Goal: Transaction & Acquisition: Purchase product/service

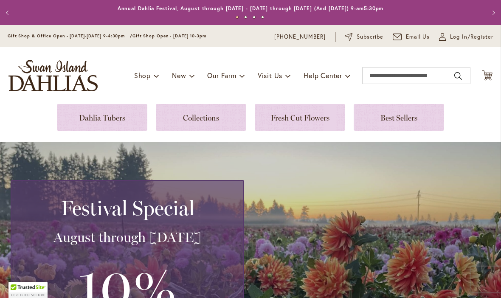
click at [130, 116] on link at bounding box center [102, 117] width 91 height 27
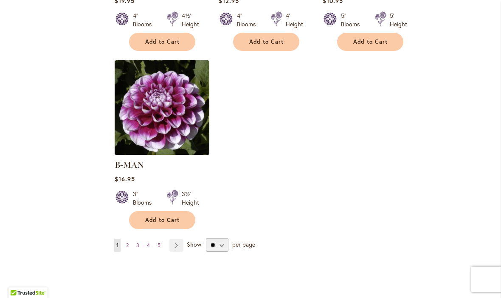
scroll to position [1070, 0]
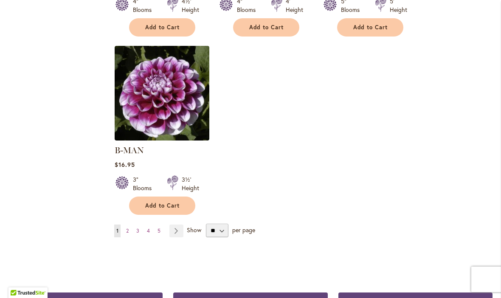
click at [130, 225] on link "Page 2" at bounding box center [127, 231] width 7 height 13
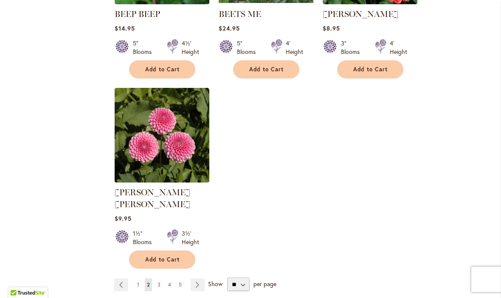
scroll to position [1020, 0]
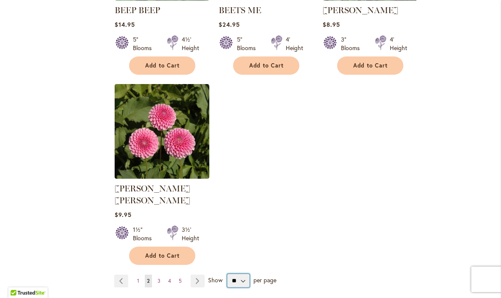
click at [244, 274] on select "** ** ** **" at bounding box center [238, 281] width 23 height 14
select select "**"
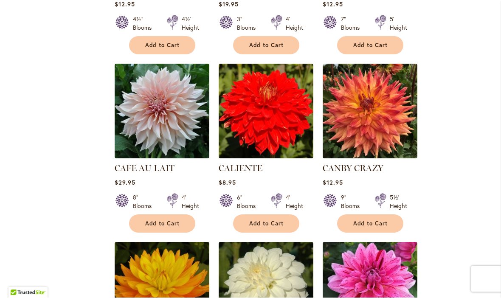
scroll to position [699, 0]
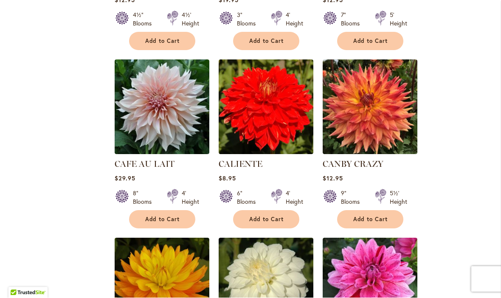
click at [183, 123] on img at bounding box center [162, 107] width 95 height 95
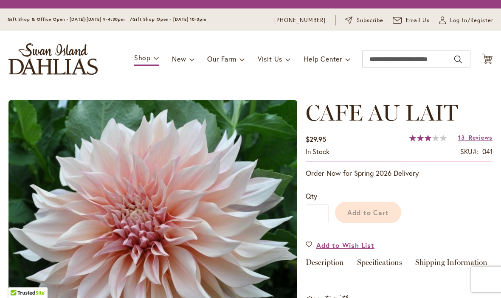
click at [185, 113] on img at bounding box center [152, 244] width 289 height 289
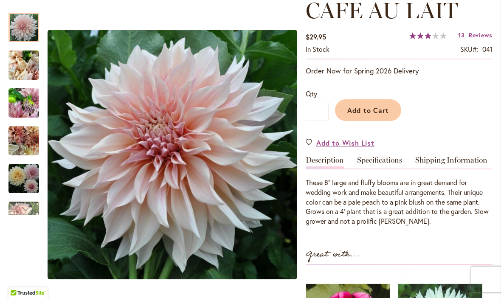
scroll to position [127, 0]
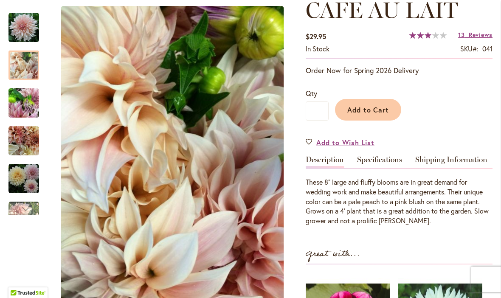
click at [31, 66] on img "Café Au Lait" at bounding box center [23, 65] width 31 height 41
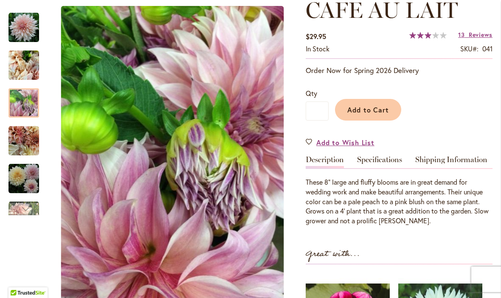
click at [21, 100] on img "Café Au Lait" at bounding box center [23, 103] width 31 height 41
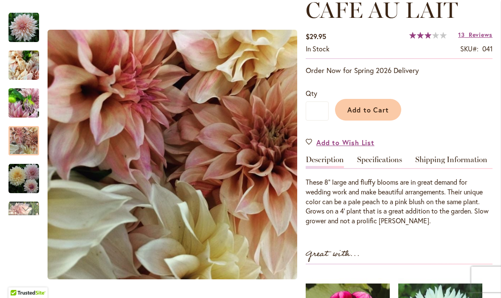
click at [24, 138] on img "Café Au Lait" at bounding box center [23, 141] width 31 height 31
click at [25, 177] on img "Café Au Lait" at bounding box center [23, 179] width 31 height 31
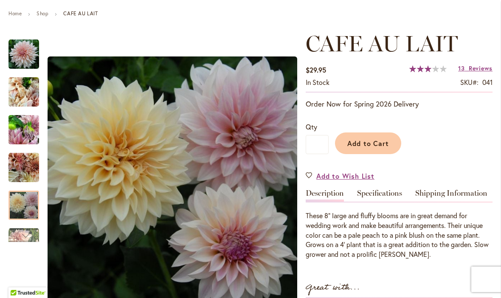
scroll to position [99, 0]
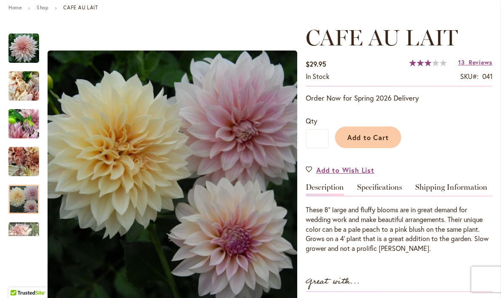
click at [27, 201] on div at bounding box center [23, 199] width 31 height 29
click at [29, 231] on div "Next" at bounding box center [23, 230] width 13 height 13
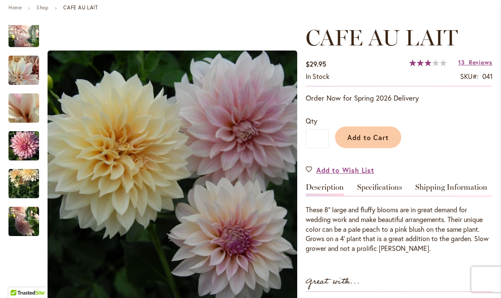
click at [25, 154] on img "Café Au Lait" at bounding box center [23, 146] width 31 height 41
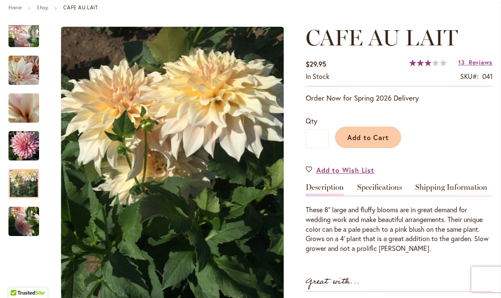
click at [26, 181] on img "Café Au Lait" at bounding box center [23, 184] width 31 height 41
click at [24, 221] on img "Café Au Lait" at bounding box center [23, 221] width 31 height 41
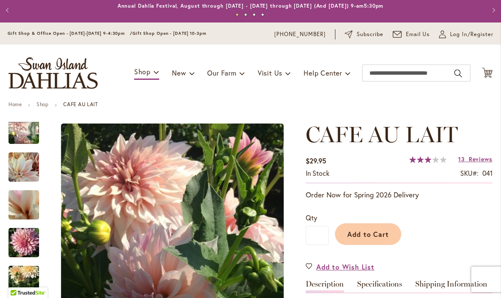
scroll to position [6, 0]
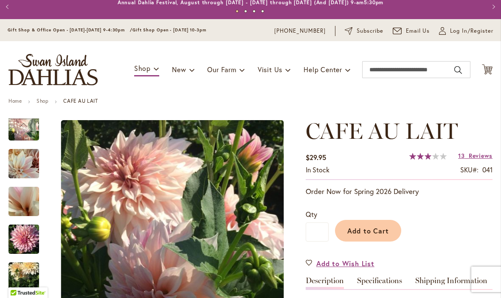
click at [22, 124] on div "Previous" at bounding box center [23, 125] width 13 height 13
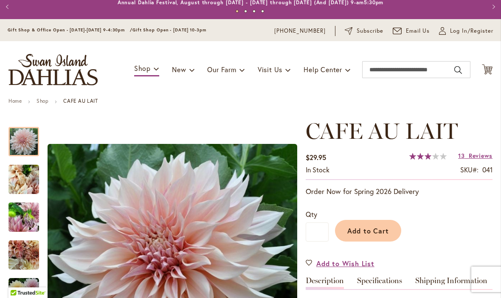
click at [23, 138] on img "Café Au Lait" at bounding box center [23, 142] width 31 height 31
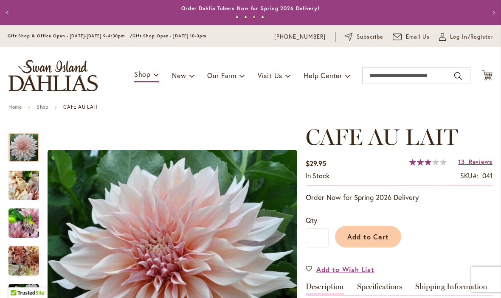
scroll to position [0, 0]
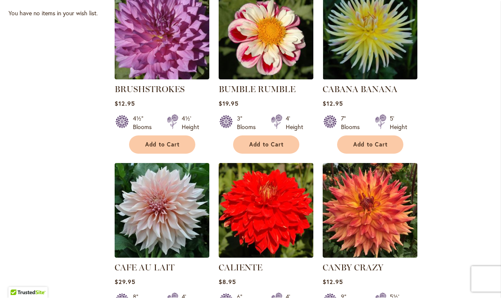
scroll to position [598, 0]
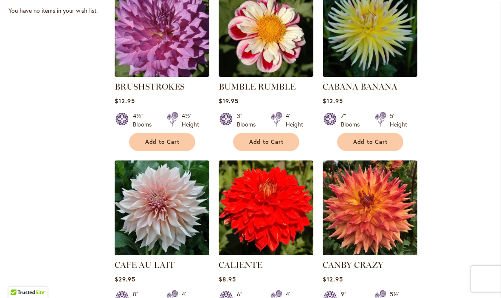
click at [269, 40] on img at bounding box center [266, 30] width 95 height 95
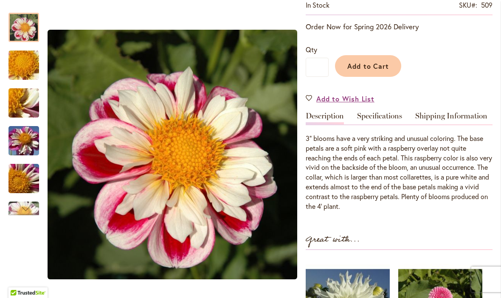
scroll to position [206, 0]
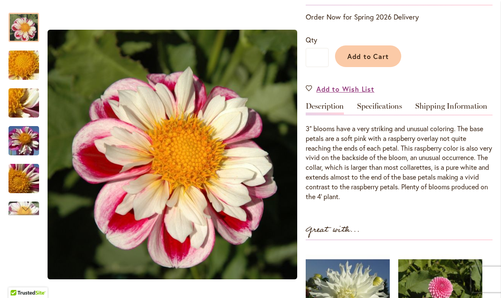
click at [28, 65] on img "BUMBLE RUMBLE" at bounding box center [23, 65] width 61 height 46
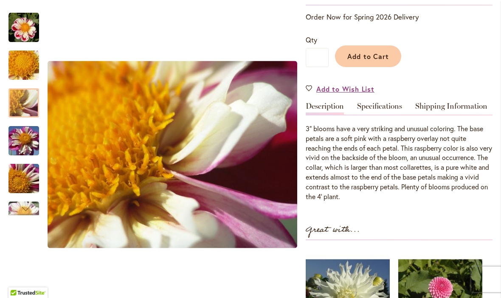
click at [26, 105] on img "BUMBLE RUMBLE" at bounding box center [23, 103] width 61 height 46
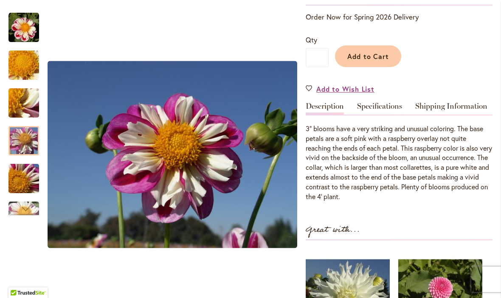
click at [19, 139] on img "BUMBLE RUMBLE" at bounding box center [23, 141] width 61 height 46
click at [24, 142] on div at bounding box center [23, 140] width 31 height 29
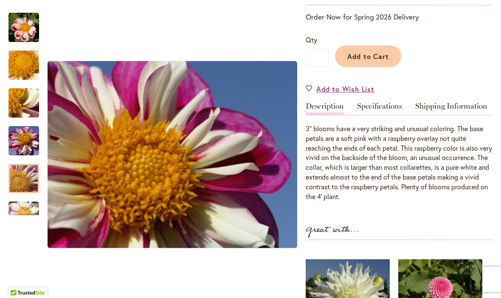
click at [26, 220] on div at bounding box center [152, 154] width 289 height 300
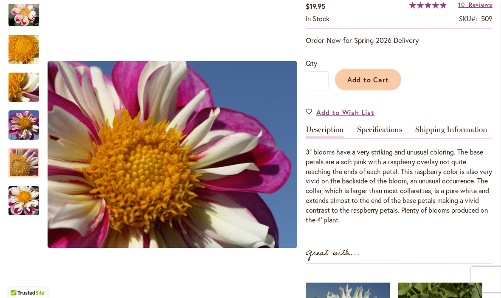
scroll to position [182, 0]
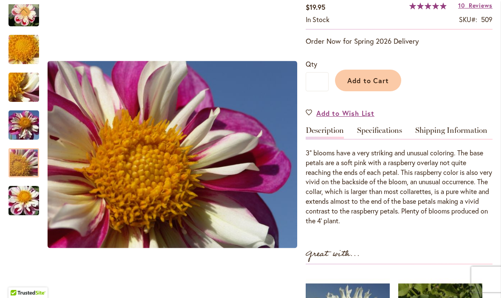
click at [476, 8] on span "Reviews" at bounding box center [481, 5] width 24 height 8
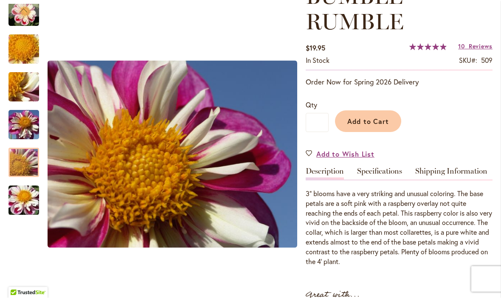
scroll to position [146, 0]
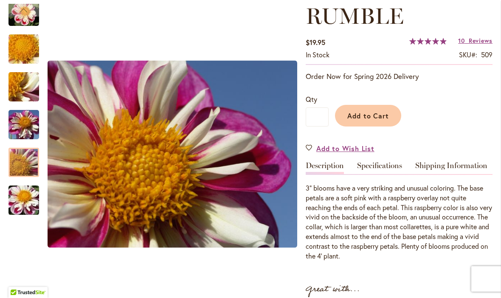
click at [370, 123] on button "Add to Cart" at bounding box center [368, 116] width 66 height 22
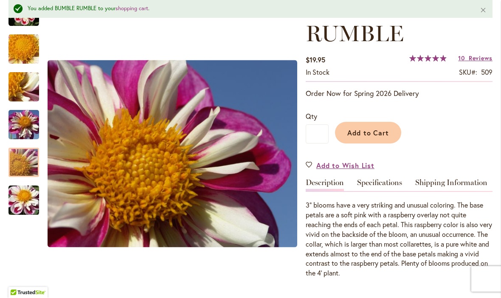
scroll to position [153, 0]
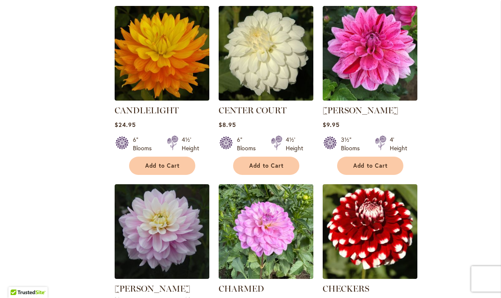
scroll to position [932, 0]
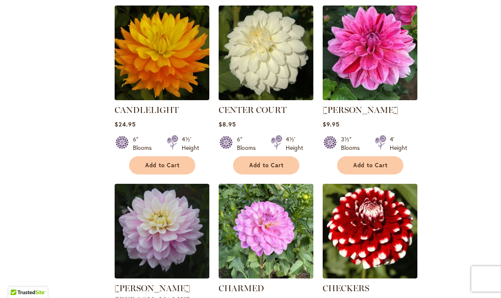
click at [176, 74] on img at bounding box center [162, 53] width 95 height 95
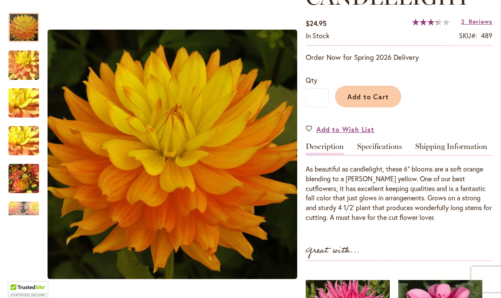
scroll to position [140, 0]
click at [31, 64] on img "CANDLELIGHT" at bounding box center [23, 65] width 61 height 46
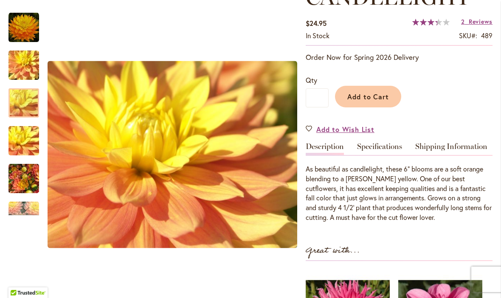
click at [30, 101] on img "CANDLELIGHT" at bounding box center [23, 103] width 61 height 46
click at [24, 147] on img "CANDLELIGHT" at bounding box center [23, 141] width 61 height 46
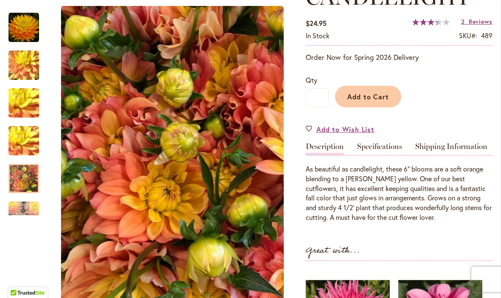
click at [26, 182] on img "CANDLELIGHT" at bounding box center [23, 179] width 31 height 41
click at [29, 211] on div "Next" at bounding box center [23, 209] width 13 height 13
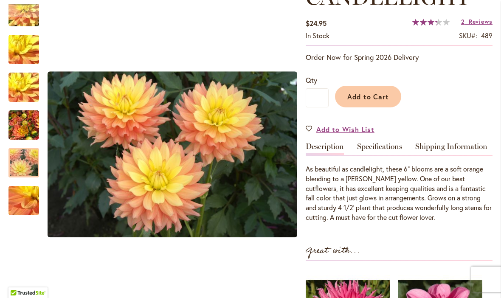
click at [32, 167] on img "CANDLELIGHT" at bounding box center [23, 163] width 61 height 41
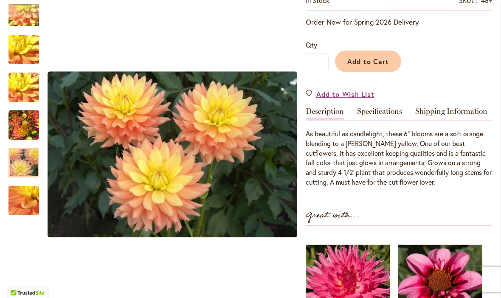
scroll to position [173, 0]
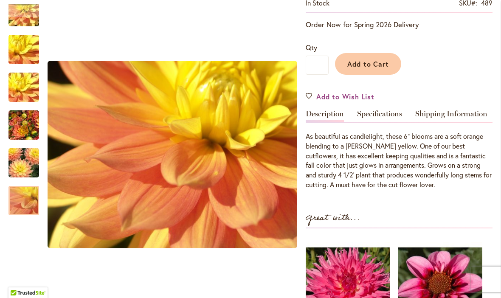
click at [25, 198] on img "CANDLELIGHT" at bounding box center [23, 201] width 61 height 46
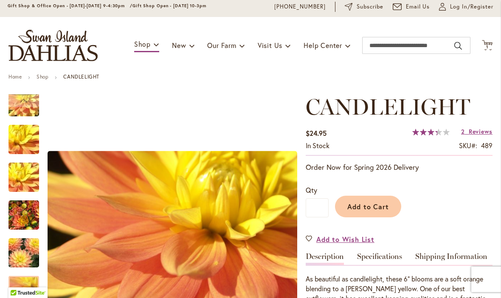
scroll to position [28, 0]
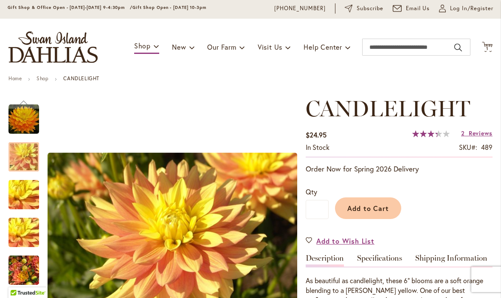
click at [23, 134] on img "CANDLELIGHT" at bounding box center [23, 157] width 61 height 46
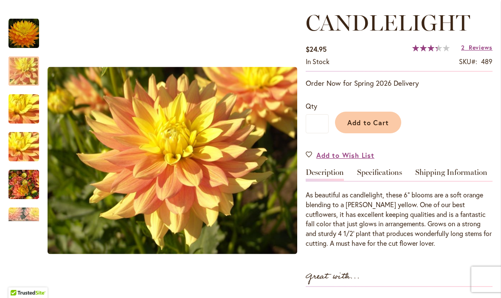
scroll to position [115, 0]
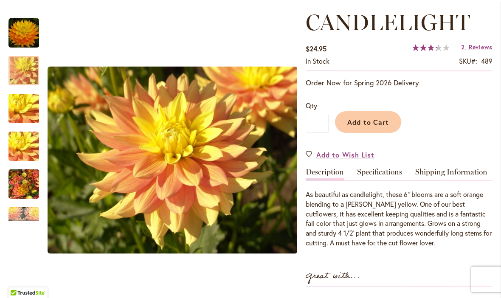
click at [374, 121] on span "Add to Cart" at bounding box center [369, 122] width 42 height 9
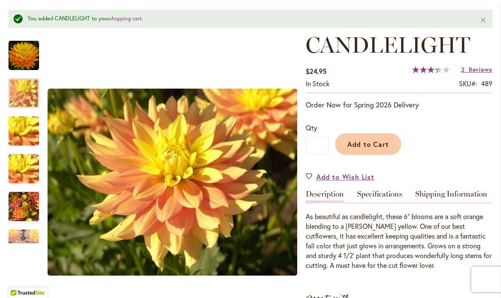
click at [478, 71] on span "Reviews" at bounding box center [481, 69] width 24 height 8
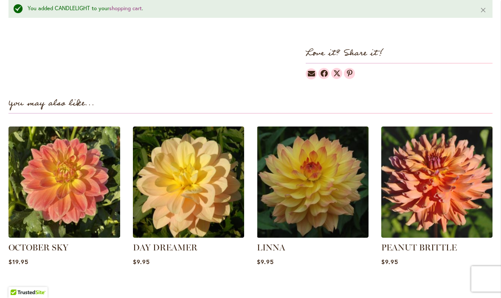
scroll to position [541, 0]
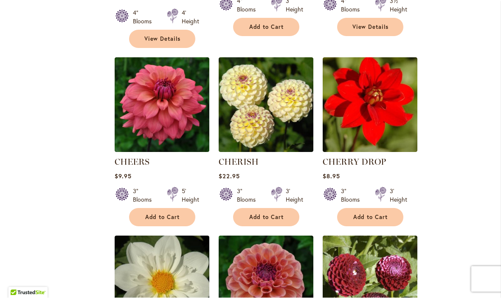
scroll to position [1252, 0]
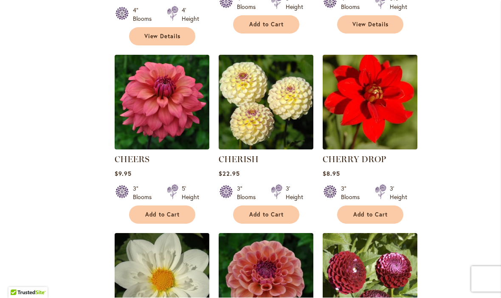
click at [270, 105] on img at bounding box center [266, 102] width 95 height 95
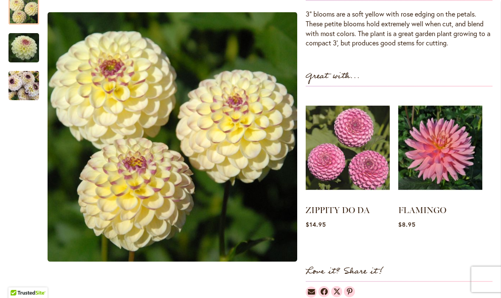
scroll to position [296, 0]
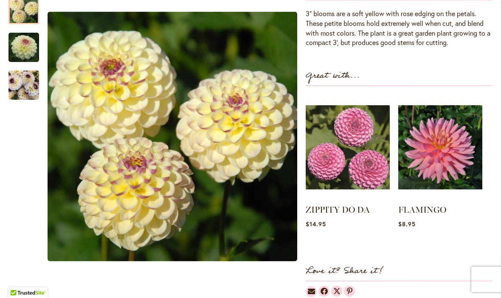
click at [24, 44] on img "CHERISH" at bounding box center [23, 47] width 61 height 41
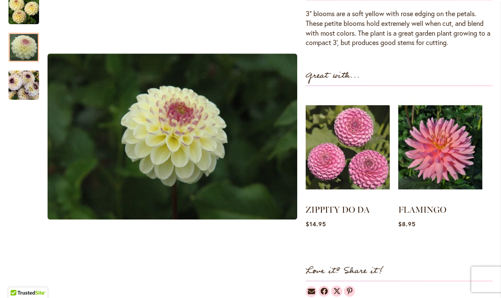
click at [27, 88] on img "CHERISH" at bounding box center [23, 85] width 31 height 41
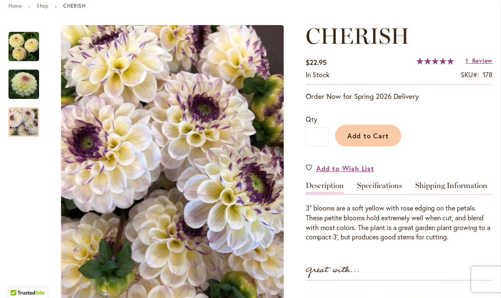
scroll to position [102, 0]
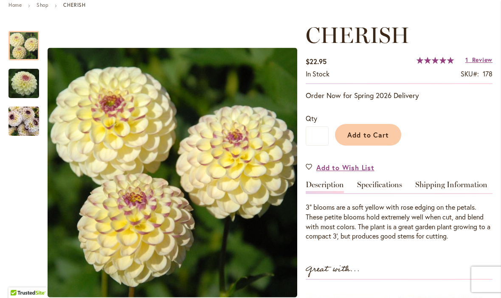
click at [31, 38] on img "CHERISH" at bounding box center [23, 46] width 31 height 31
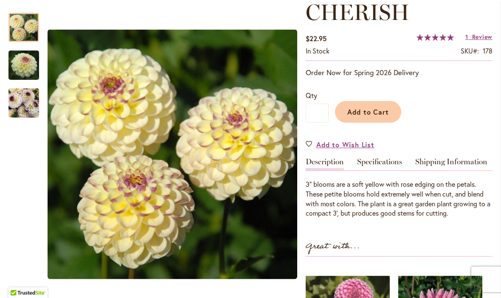
scroll to position [127, 0]
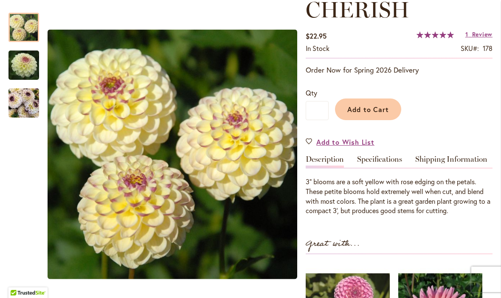
click at [371, 109] on span "Add to Cart" at bounding box center [369, 109] width 42 height 9
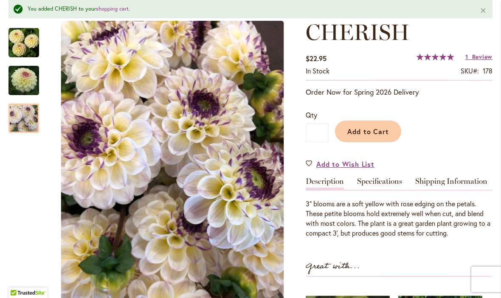
click at [30, 116] on img "CHERISH" at bounding box center [23, 118] width 31 height 41
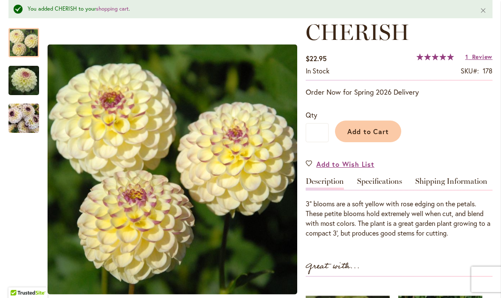
click at [25, 31] on img "CHERISH" at bounding box center [23, 42] width 31 height 31
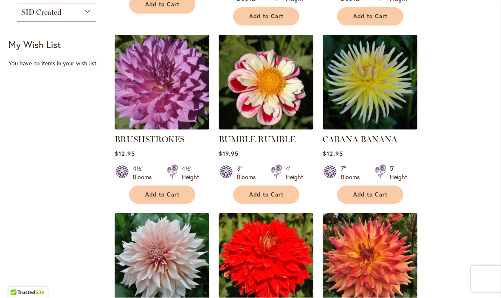
scroll to position [561, 0]
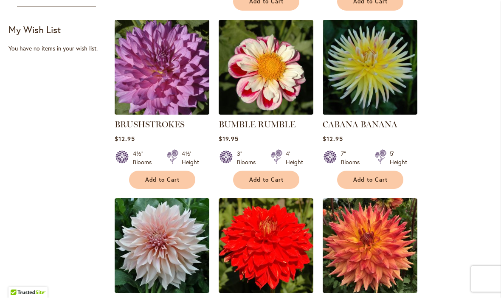
click at [280, 73] on img at bounding box center [266, 67] width 95 height 95
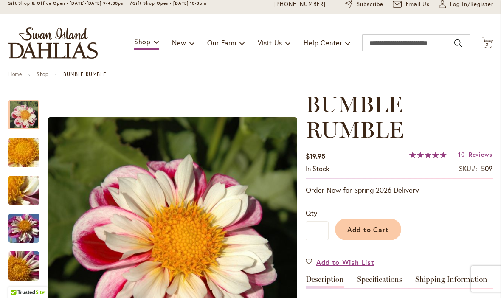
scroll to position [31, 0]
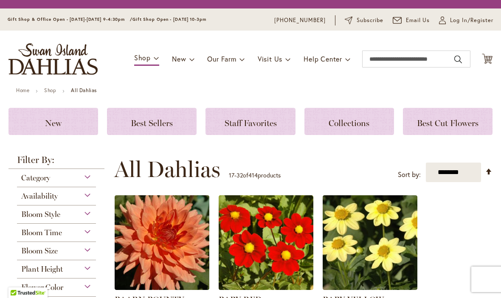
select select "**"
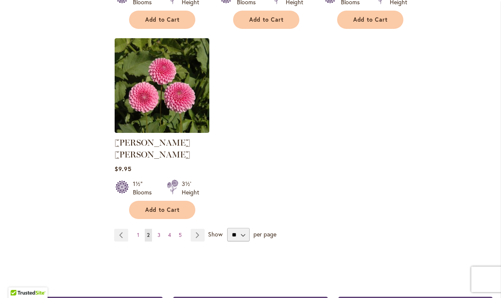
scroll to position [1070, 0]
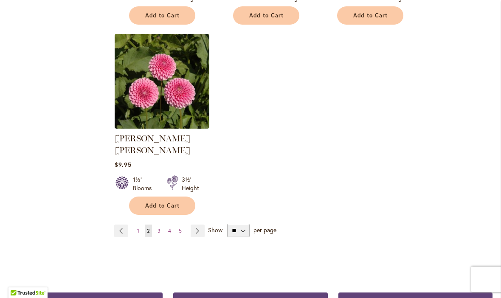
click at [159, 228] on span "3" at bounding box center [159, 231] width 3 height 6
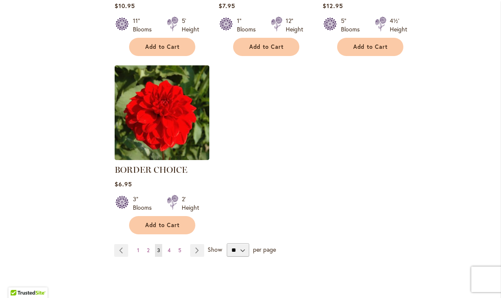
scroll to position [1041, 0]
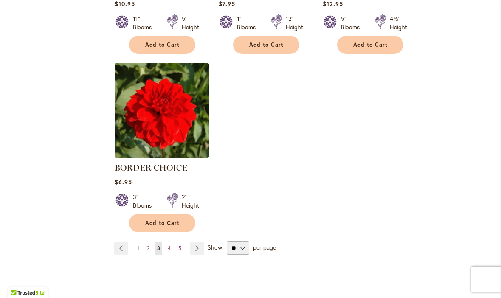
click at [172, 250] on link "Page 4" at bounding box center [169, 248] width 7 height 13
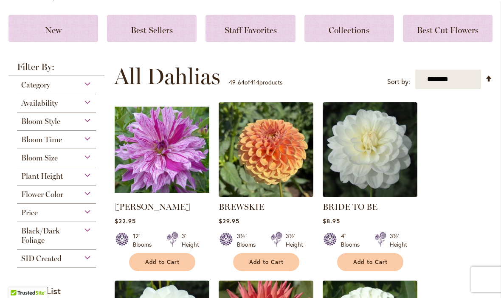
scroll to position [110, 0]
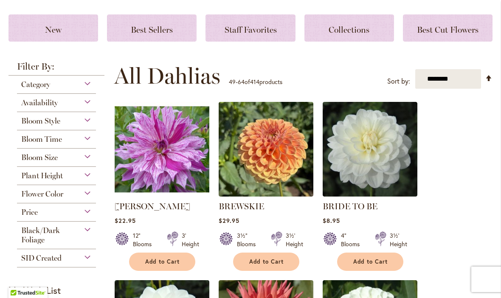
click at [63, 26] on h3 "New" at bounding box center [53, 27] width 69 height 9
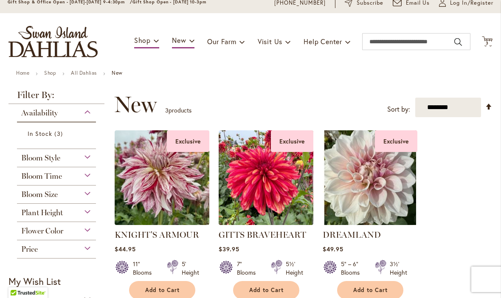
scroll to position [21, 0]
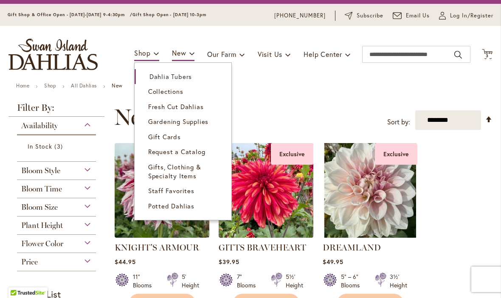
click at [183, 79] on span "Dahlia Tubers" at bounding box center [171, 76] width 42 height 8
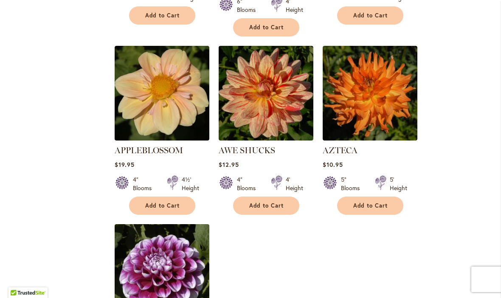
scroll to position [890, 0]
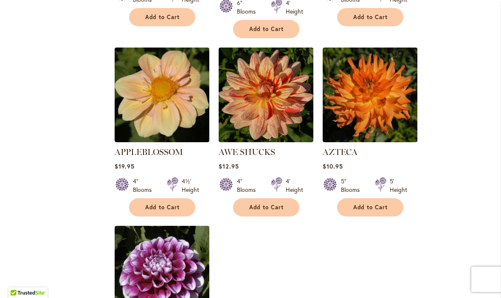
click at [179, 84] on img at bounding box center [162, 95] width 95 height 95
click at [182, 91] on img at bounding box center [162, 95] width 95 height 95
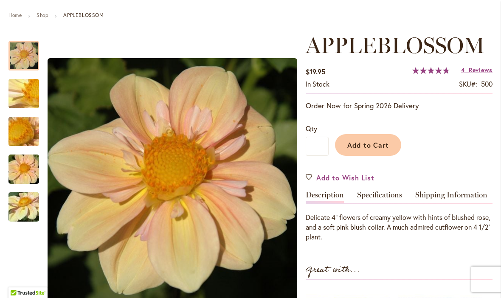
scroll to position [142, 0]
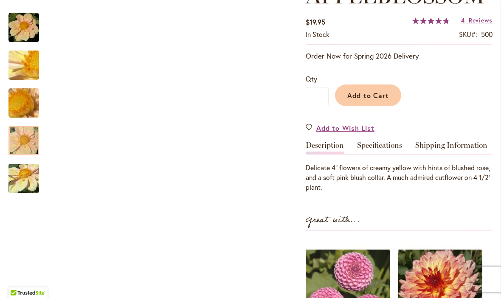
click at [26, 134] on img "APPLEBLOSSOM" at bounding box center [23, 141] width 61 height 41
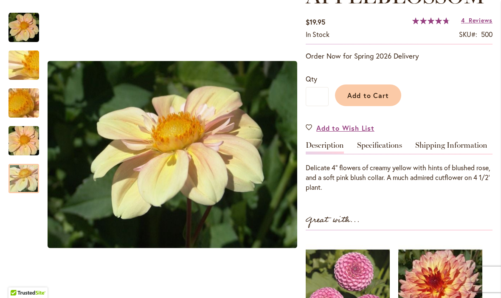
click at [34, 183] on img "APPLEBLOSSOM" at bounding box center [23, 179] width 61 height 46
click at [27, 110] on img "APPLEBLOSSOM" at bounding box center [23, 103] width 61 height 46
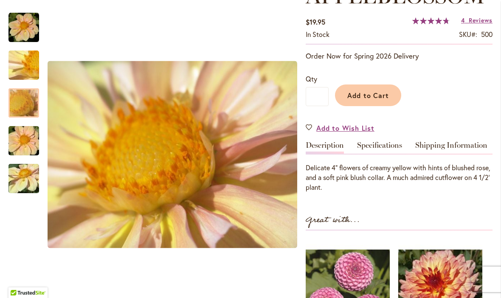
click at [23, 88] on div at bounding box center [23, 102] width 31 height 29
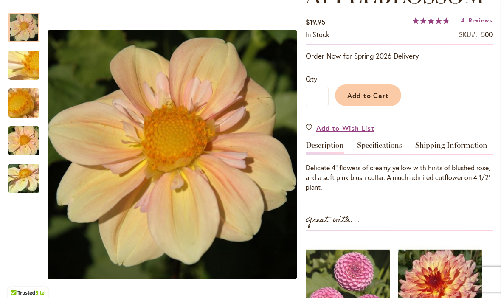
click at [20, 34] on div at bounding box center [23, 27] width 31 height 29
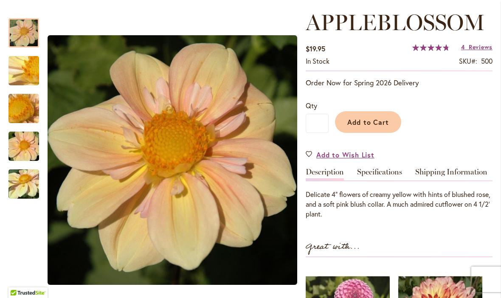
scroll to position [110, 0]
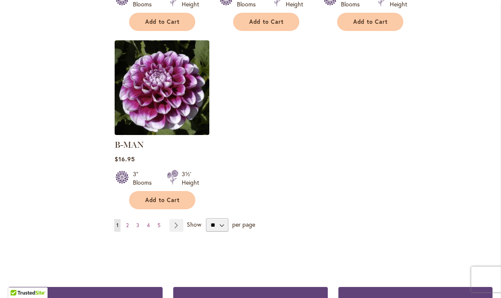
scroll to position [1078, 0]
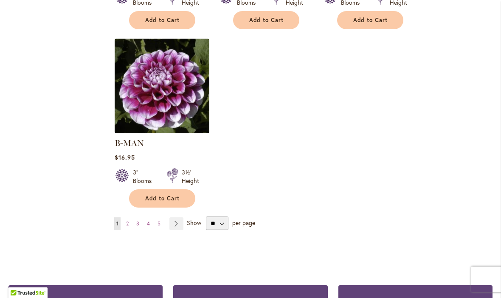
click at [130, 218] on link "Page 2" at bounding box center [127, 224] width 7 height 13
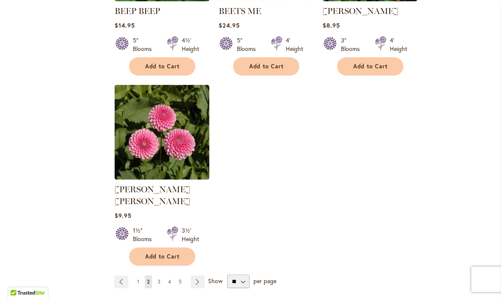
scroll to position [1033, 0]
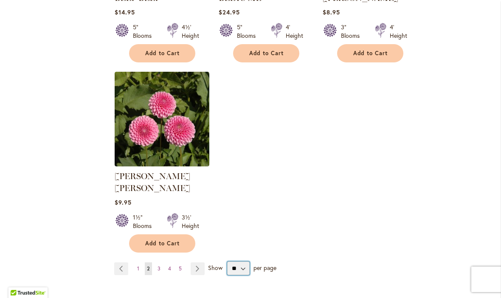
click at [239, 262] on select "** ** ** **" at bounding box center [238, 269] width 23 height 14
select select "**"
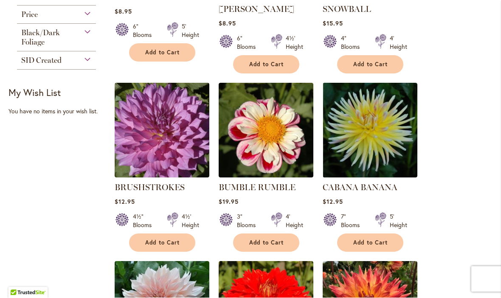
scroll to position [497, 0]
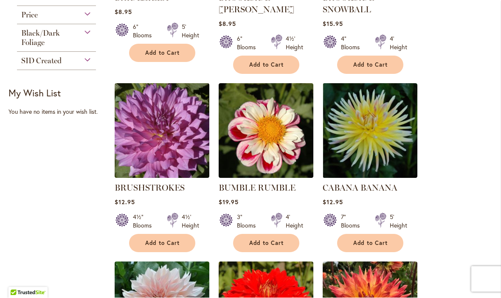
click at [278, 148] on img at bounding box center [266, 131] width 95 height 95
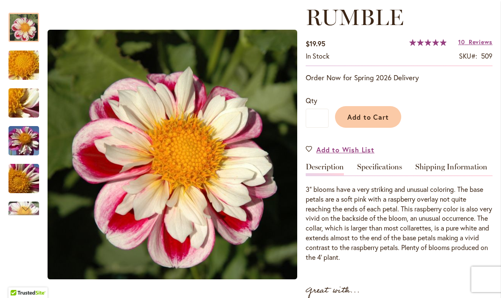
scroll to position [146, 0]
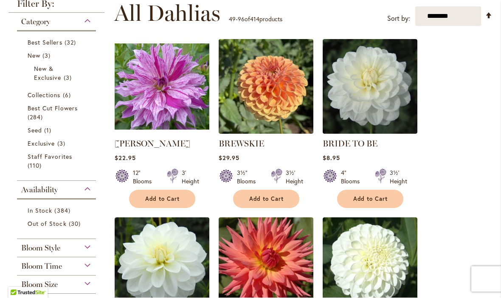
scroll to position [177, 0]
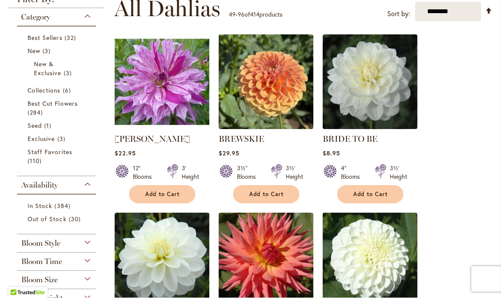
click at [59, 206] on span "384 items" at bounding box center [63, 206] width 18 height 9
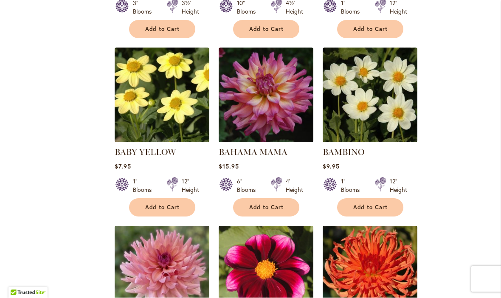
scroll to position [1227, 0]
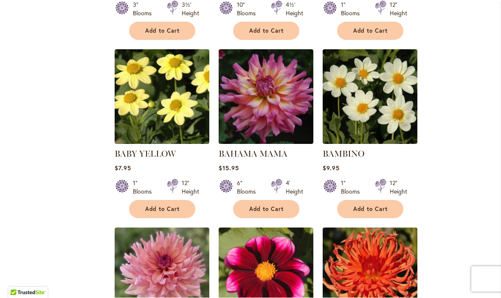
click at [275, 108] on img at bounding box center [266, 97] width 95 height 95
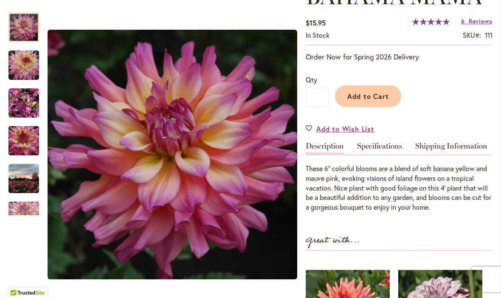
scroll to position [142, 0]
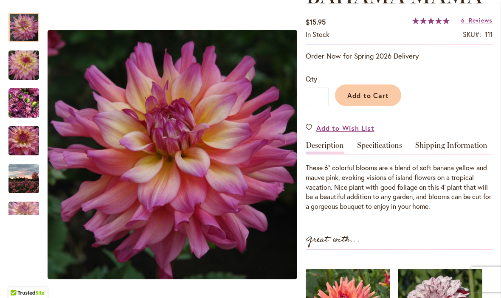
click at [27, 106] on img "Bahama Mama" at bounding box center [23, 103] width 31 height 41
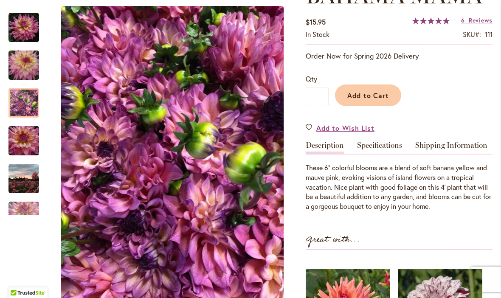
click at [33, 146] on img "Bahama Mama" at bounding box center [23, 141] width 61 height 41
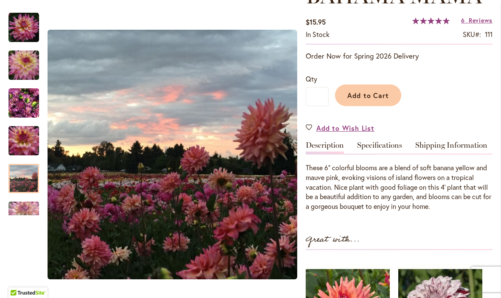
click at [25, 180] on img "Bahama Mama" at bounding box center [23, 179] width 31 height 31
click at [28, 214] on div "Next" at bounding box center [23, 209] width 13 height 13
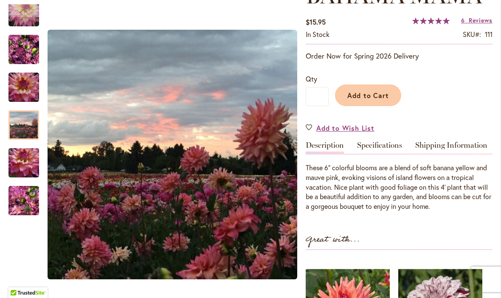
click at [25, 200] on img "Bahama Mama" at bounding box center [23, 201] width 31 height 41
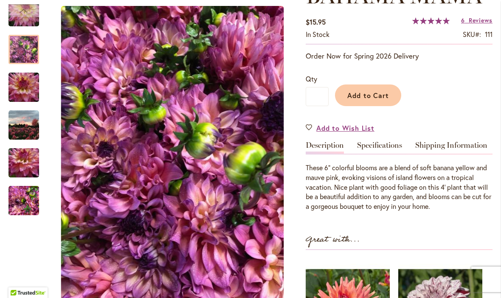
click at [11, 43] on img "Bahama Mama" at bounding box center [23, 49] width 31 height 41
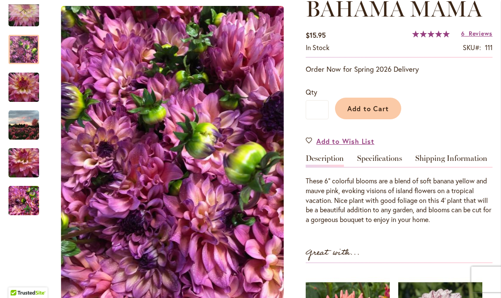
click at [25, 12] on div "Previous" at bounding box center [23, 10] width 13 height 13
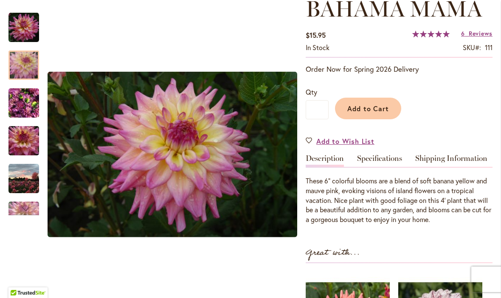
click at [28, 65] on img "Bahama Mama" at bounding box center [23, 65] width 61 height 41
click at [23, 26] on img "Bahama Mama" at bounding box center [23, 27] width 31 height 31
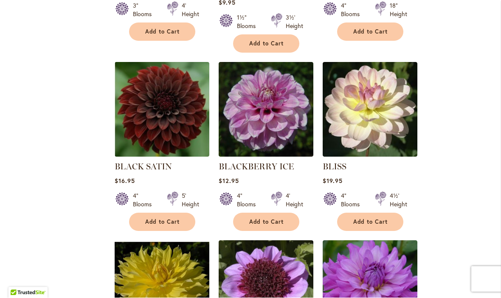
scroll to position [2123, 0]
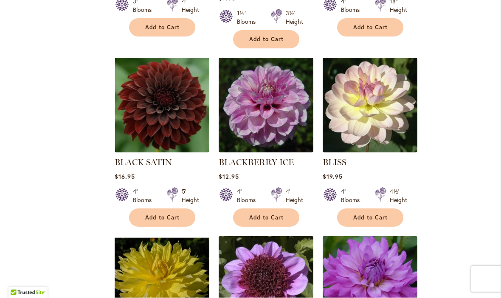
click at [367, 89] on img at bounding box center [370, 105] width 95 height 95
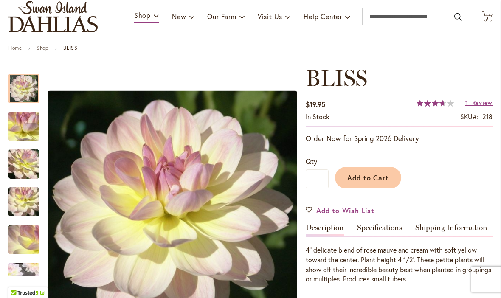
scroll to position [45, 0]
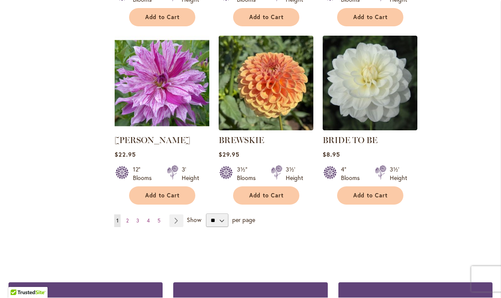
scroll to position [2860, 0]
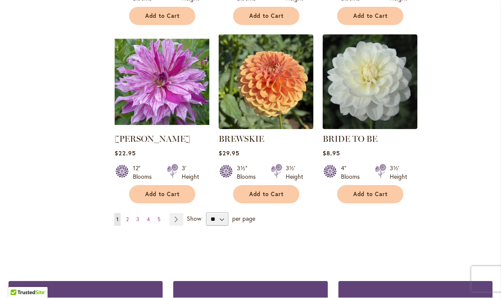
click at [130, 214] on link "Page 2" at bounding box center [127, 220] width 7 height 13
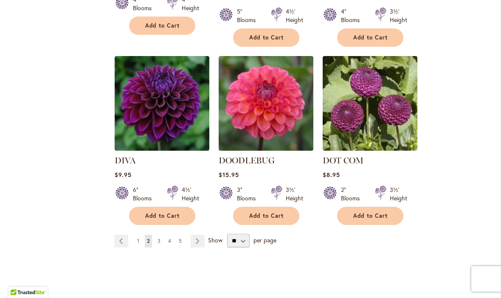
scroll to position [2887, 0]
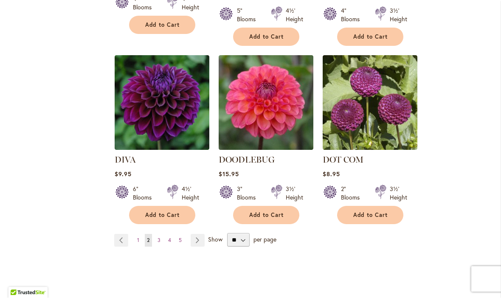
click at [161, 235] on link "Page 3" at bounding box center [159, 241] width 7 height 13
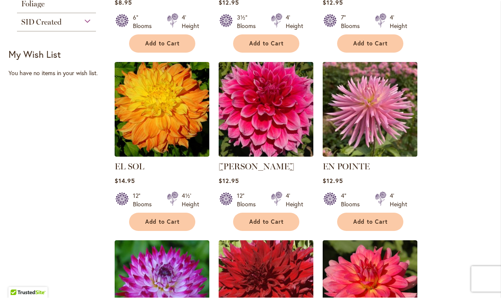
scroll to position [490, 0]
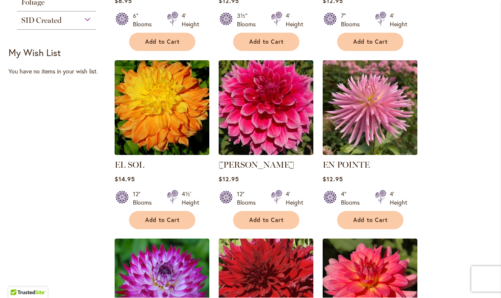
click at [276, 118] on img at bounding box center [266, 108] width 95 height 95
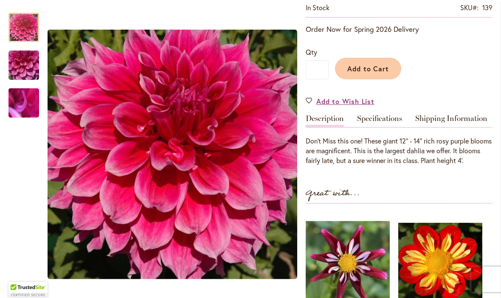
scroll to position [169, 0]
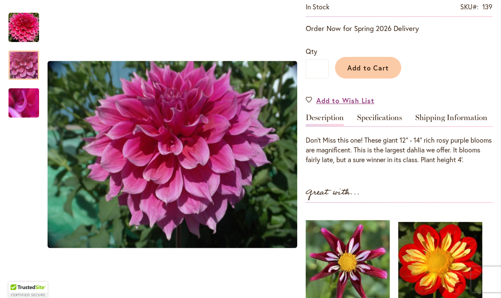
click at [21, 66] on img "EMORY PAUL" at bounding box center [23, 65] width 61 height 46
click at [24, 24] on img "EMORY PAUL" at bounding box center [23, 27] width 31 height 31
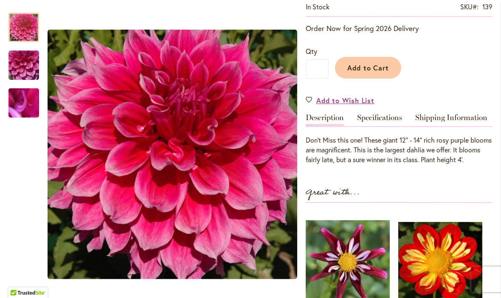
click at [25, 104] on img "EMORY PAUL" at bounding box center [23, 103] width 61 height 46
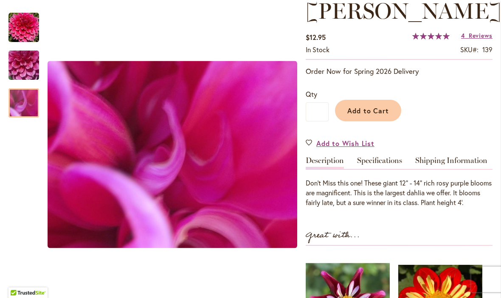
scroll to position [124, 0]
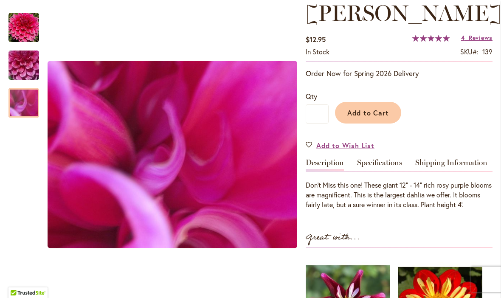
click at [372, 108] on span "Add to Cart" at bounding box center [369, 112] width 42 height 9
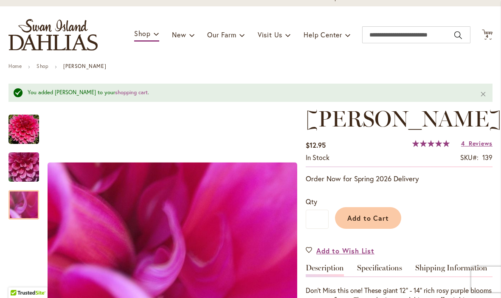
scroll to position [9, 0]
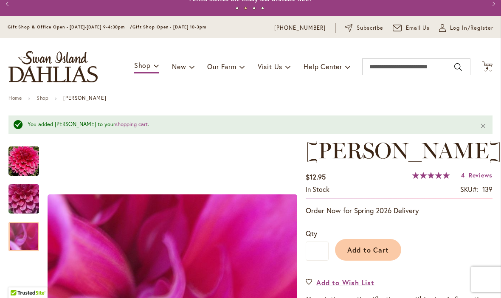
click at [476, 178] on span "Reviews" at bounding box center [481, 175] width 24 height 8
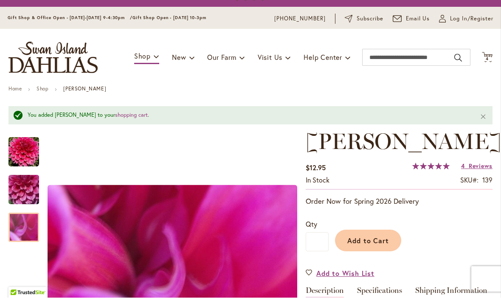
scroll to position [19, 0]
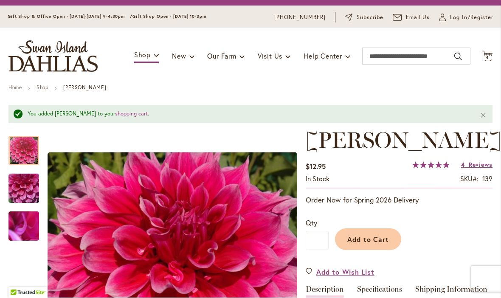
click at [27, 150] on img "EMORY PAUL" at bounding box center [23, 151] width 31 height 31
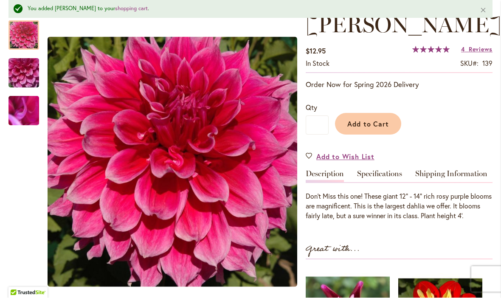
scroll to position [136, 0]
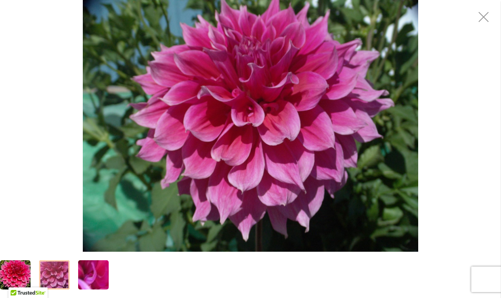
click at [487, 16] on button "Close" at bounding box center [484, 10] width 18 height 20
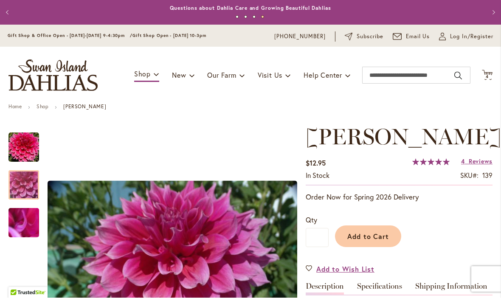
scroll to position [0, 0]
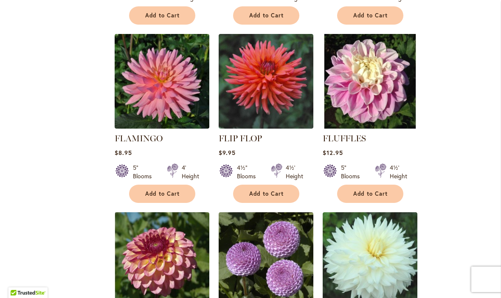
scroll to position [1578, 0]
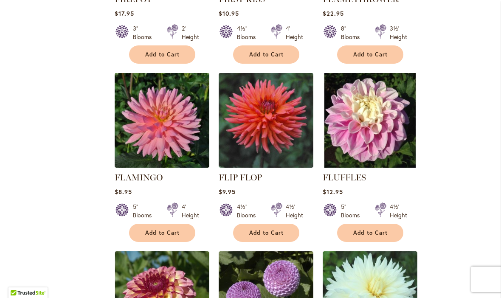
click at [393, 135] on img at bounding box center [370, 120] width 95 height 95
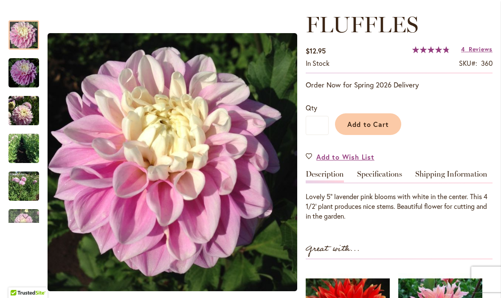
scroll to position [117, 0]
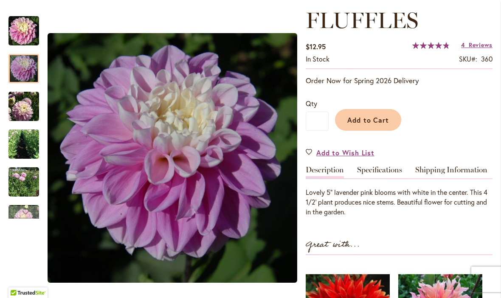
click at [29, 68] on img "FLUFFLES" at bounding box center [23, 69] width 31 height 31
click at [22, 105] on img "FLUFFLES" at bounding box center [23, 106] width 31 height 31
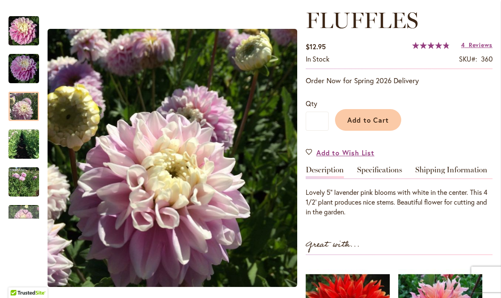
click at [23, 145] on img "FLUFFLES" at bounding box center [23, 144] width 31 height 41
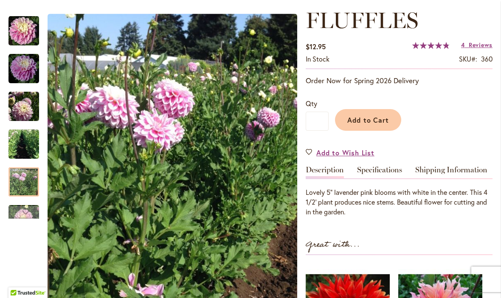
click at [24, 184] on img "FLUFFLES" at bounding box center [23, 181] width 31 height 35
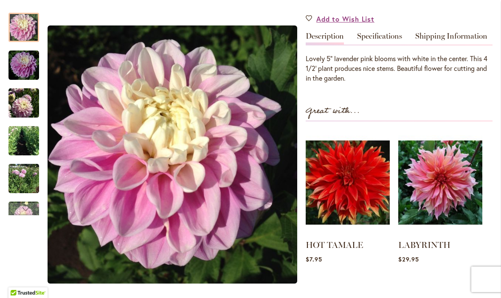
scroll to position [250, 0]
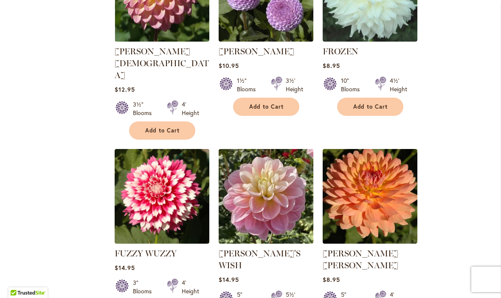
scroll to position [1889, 0]
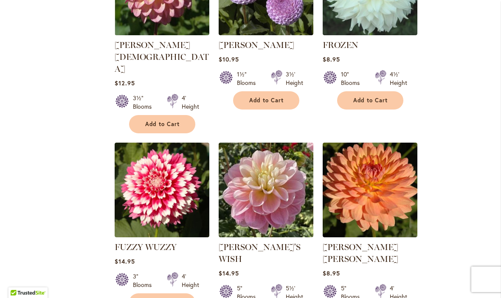
click at [176, 181] on img at bounding box center [162, 190] width 95 height 95
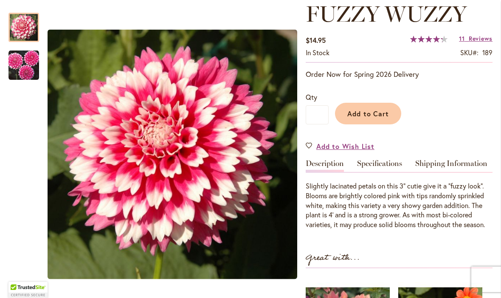
scroll to position [121, 0]
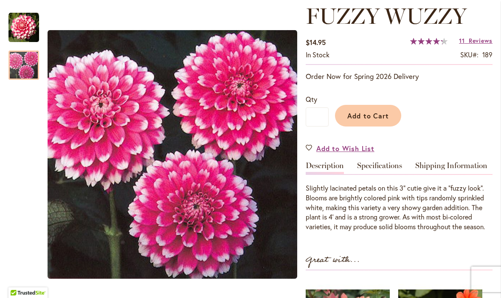
click at [24, 70] on img "FUZZY WUZZY" at bounding box center [23, 65] width 31 height 31
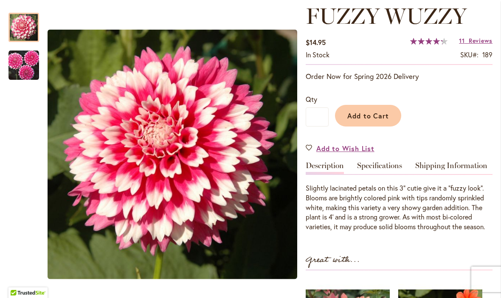
click at [26, 27] on img "FUZZY WUZZY" at bounding box center [23, 27] width 31 height 31
click at [475, 44] on span "Reviews" at bounding box center [481, 41] width 24 height 8
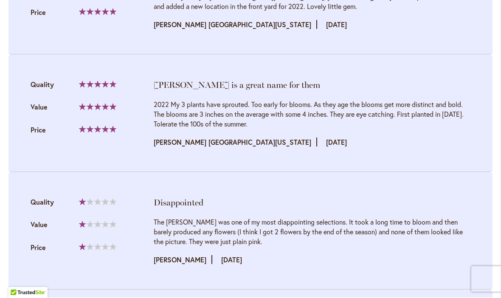
scroll to position [1311, 0]
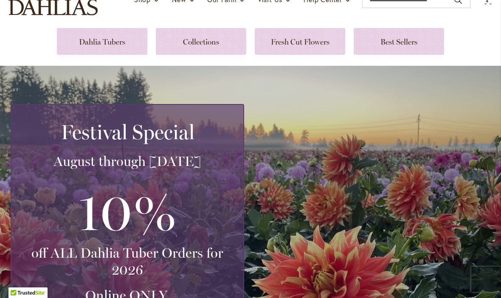
scroll to position [74, 0]
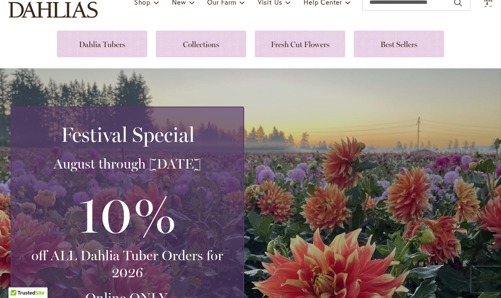
click at [111, 48] on link at bounding box center [102, 44] width 91 height 27
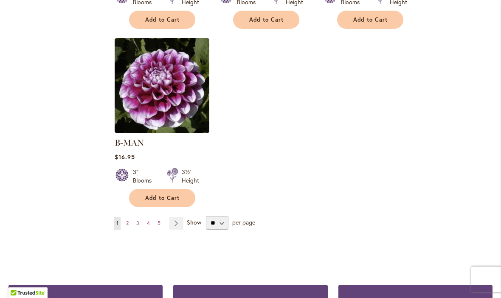
scroll to position [1051, 0]
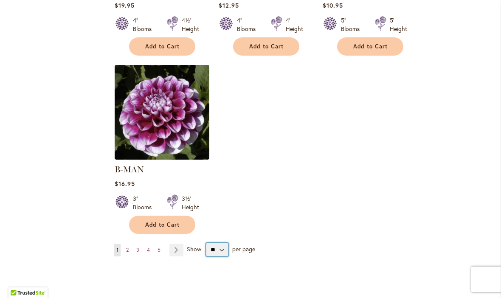
click at [222, 243] on select "** ** ** **" at bounding box center [217, 250] width 23 height 14
select select "**"
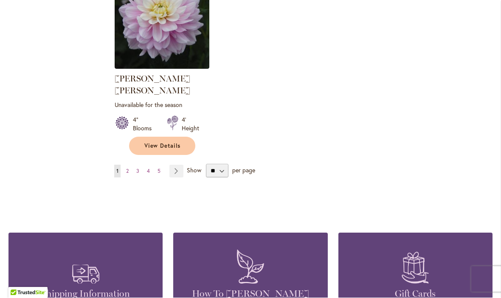
scroll to position [4012, 0]
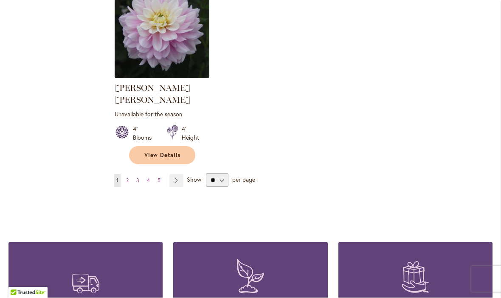
click at [131, 175] on link "Page 2" at bounding box center [127, 181] width 7 height 13
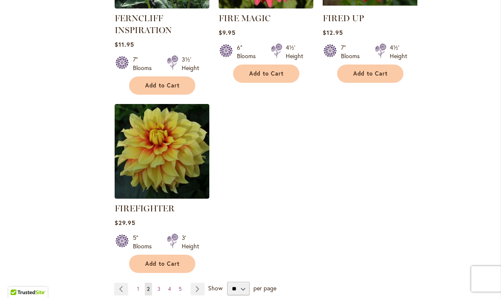
scroll to position [3965, 0]
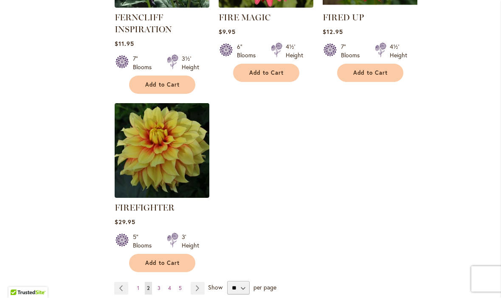
click at [161, 283] on link "Page 3" at bounding box center [159, 289] width 7 height 13
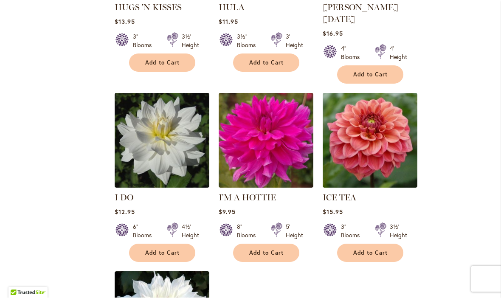
scroll to position [3826, 0]
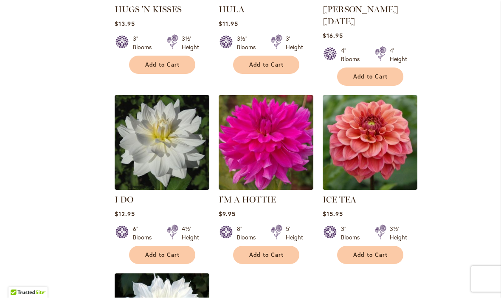
click at [266, 96] on img at bounding box center [266, 143] width 95 height 95
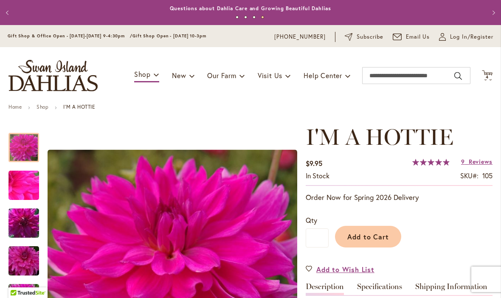
click at [479, 163] on span "Reviews" at bounding box center [481, 162] width 24 height 8
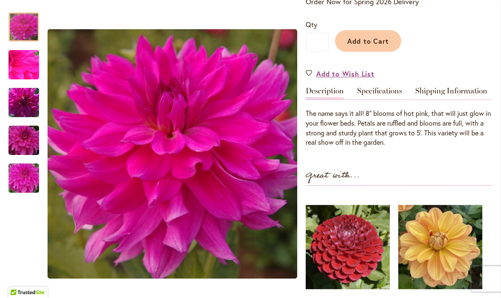
scroll to position [188, 0]
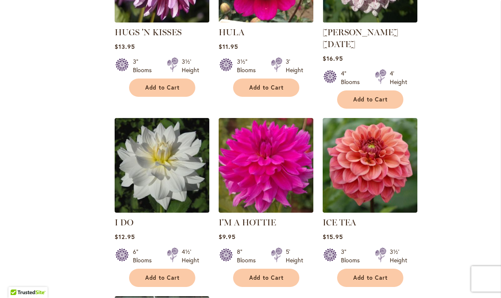
scroll to position [3779, 0]
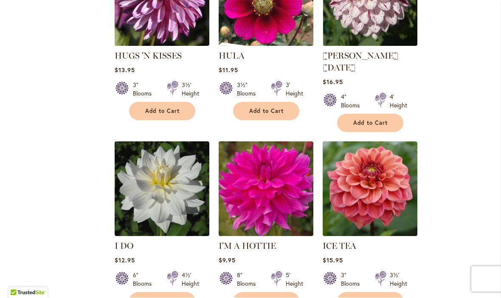
click at [374, 142] on img at bounding box center [370, 189] width 95 height 95
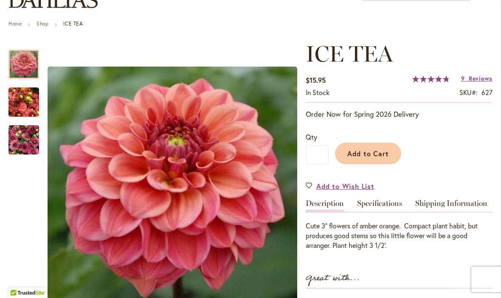
scroll to position [81, 0]
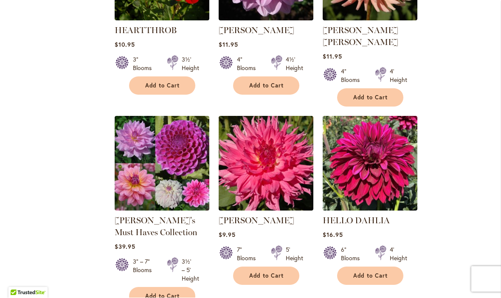
scroll to position [2692, 0]
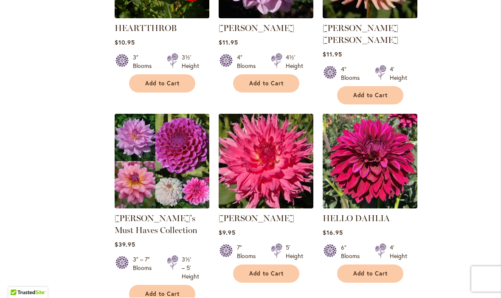
click at [180, 114] on img at bounding box center [162, 161] width 95 height 95
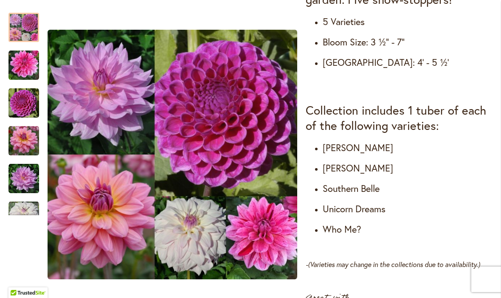
scroll to position [430, 0]
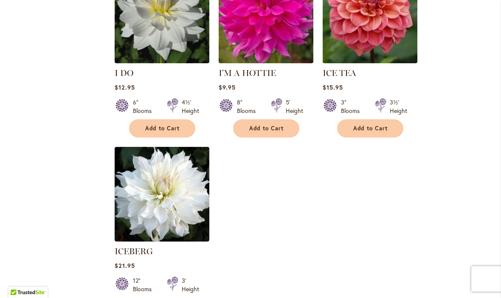
scroll to position [3960, 0]
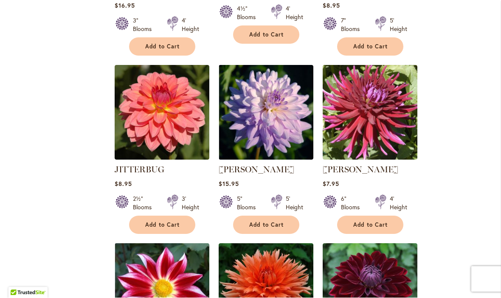
scroll to position [1072, 0]
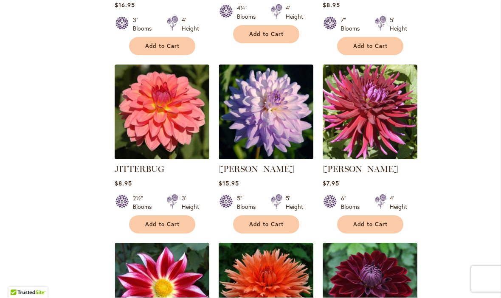
click at [270, 123] on img at bounding box center [266, 112] width 95 height 95
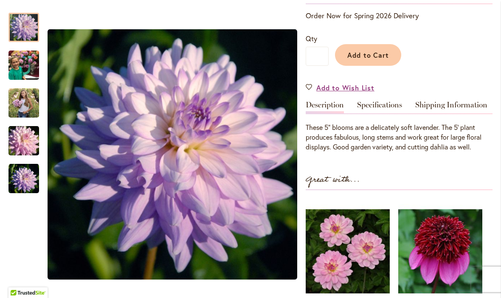
scroll to position [176, 0]
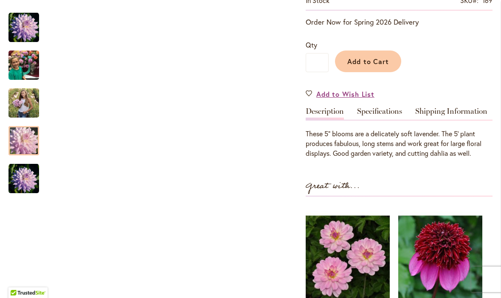
click at [25, 142] on img "JORDAN NICOLE" at bounding box center [23, 141] width 61 height 41
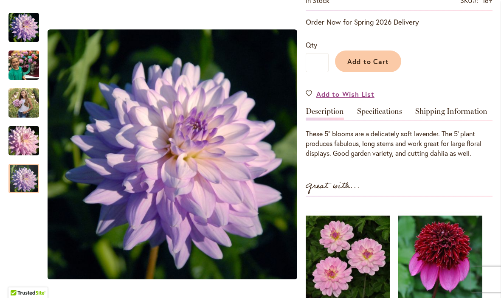
click at [32, 183] on img "JORDAN NICOLE" at bounding box center [23, 179] width 31 height 31
click at [24, 108] on img "JORDAN NICOLE" at bounding box center [23, 103] width 31 height 38
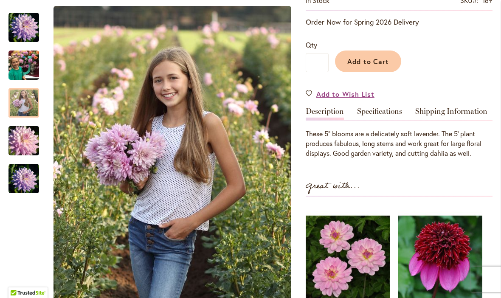
click at [24, 69] on img "JORDAN NICOLE" at bounding box center [23, 65] width 31 height 41
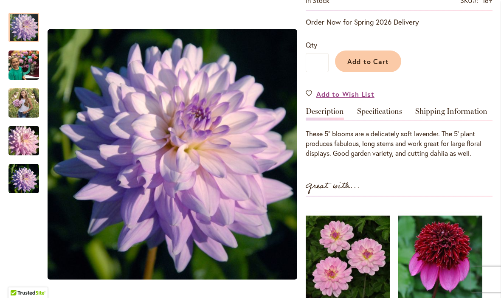
click at [26, 30] on img "JORDAN NICOLE" at bounding box center [23, 27] width 31 height 31
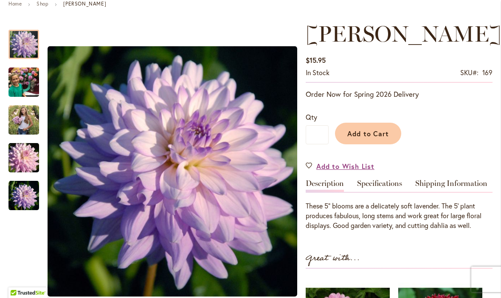
scroll to position [95, 0]
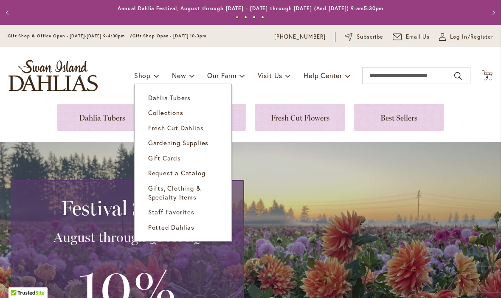
click at [184, 102] on link "Dahlia Tubers" at bounding box center [183, 98] width 97 height 15
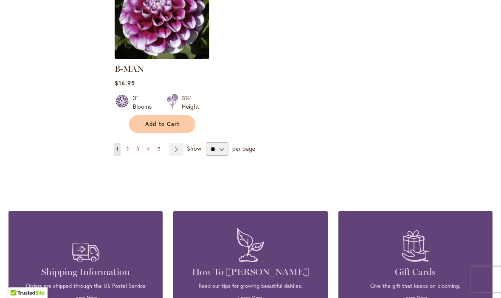
scroll to position [1191, 0]
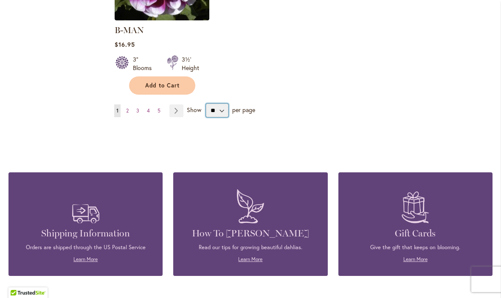
click at [215, 104] on select "** ** ** **" at bounding box center [217, 111] width 23 height 14
select select "**"
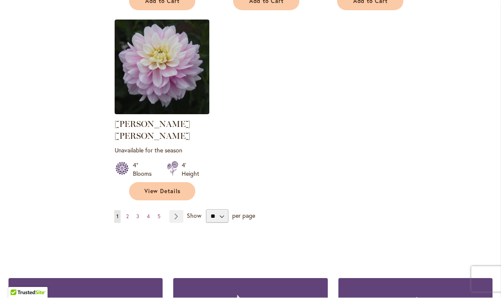
scroll to position [3954, 0]
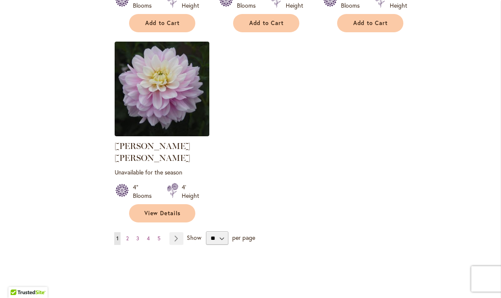
click at [139, 236] on span "3" at bounding box center [137, 239] width 3 height 6
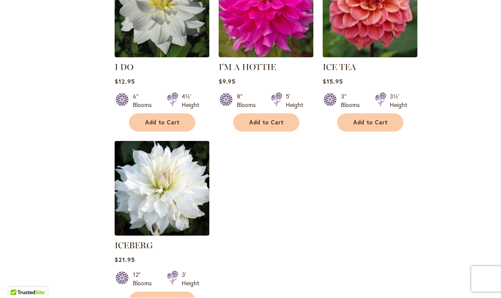
scroll to position [3959, 0]
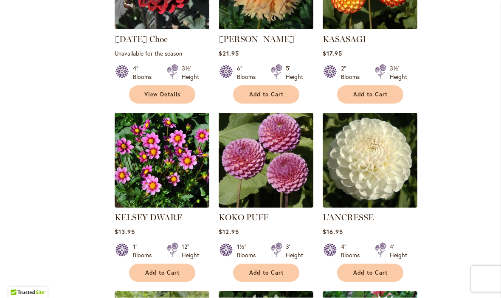
scroll to position [1566, 0]
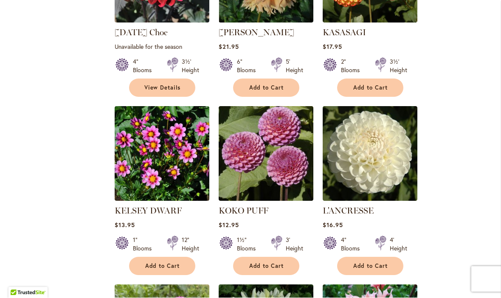
click at [385, 145] on img at bounding box center [370, 154] width 95 height 95
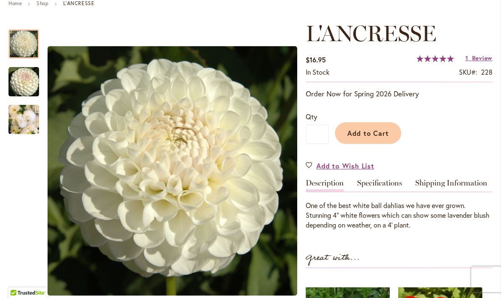
scroll to position [103, 0]
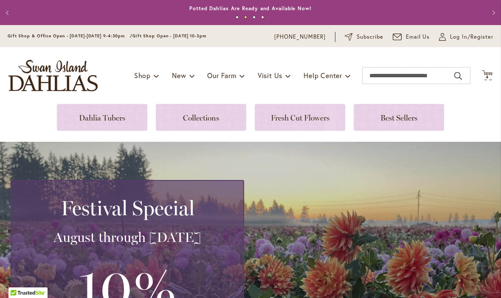
click at [112, 121] on link at bounding box center [102, 117] width 91 height 27
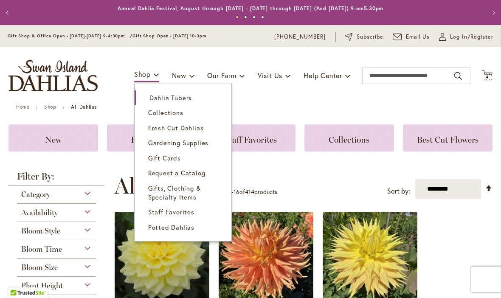
click at [183, 103] on link "Dahlia Tubers" at bounding box center [183, 98] width 97 height 15
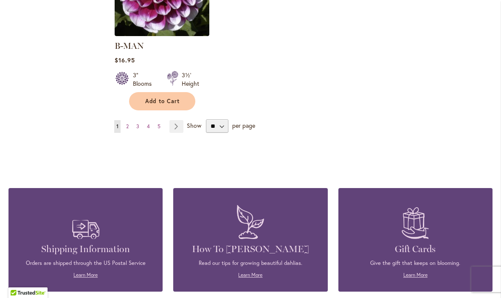
scroll to position [1161, 0]
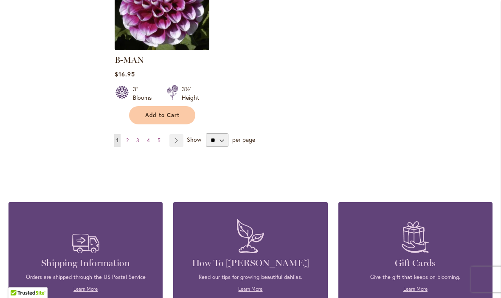
click at [224, 133] on select "** ** ** **" at bounding box center [217, 140] width 23 height 14
select select "**"
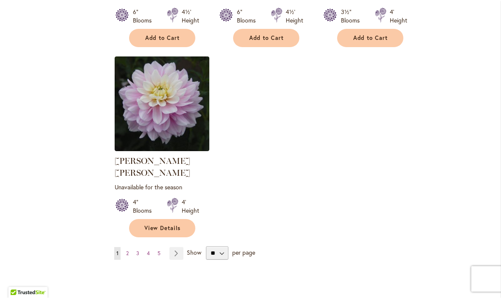
scroll to position [3927, 0]
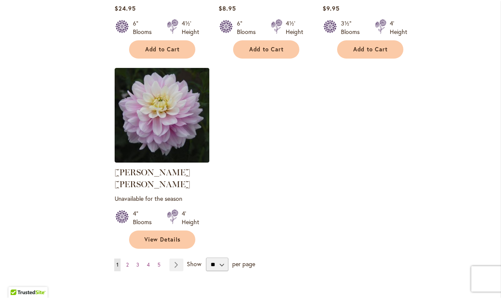
click at [161, 259] on link "Page 5" at bounding box center [159, 265] width 7 height 13
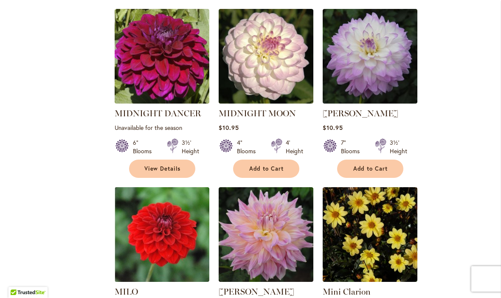
scroll to position [560, 0]
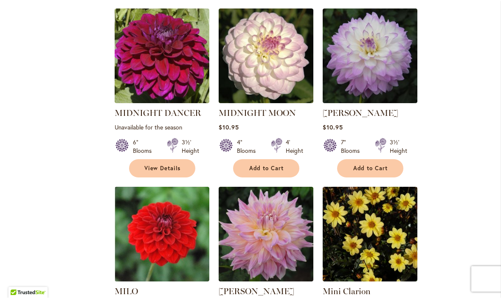
click at [385, 69] on img at bounding box center [370, 56] width 95 height 95
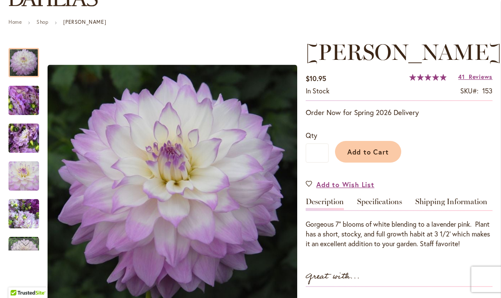
scroll to position [175, 0]
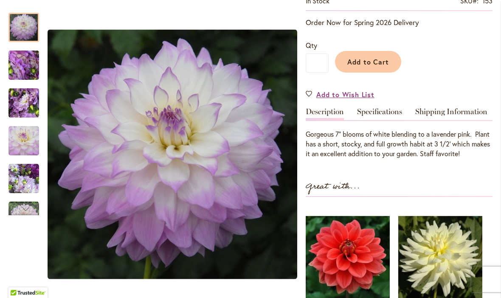
click at [375, 66] on span "Add to Cart" at bounding box center [369, 61] width 42 height 9
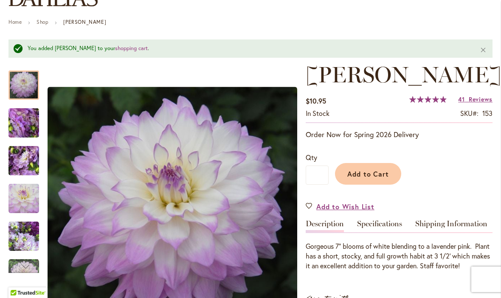
scroll to position [84, 0]
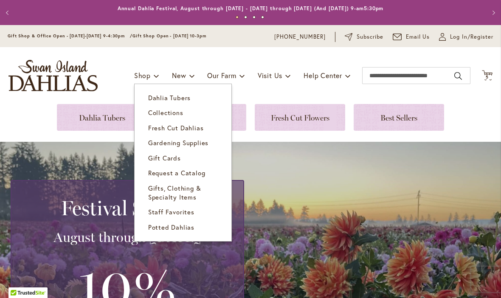
click at [187, 102] on span "Dahlia Tubers" at bounding box center [169, 97] width 42 height 8
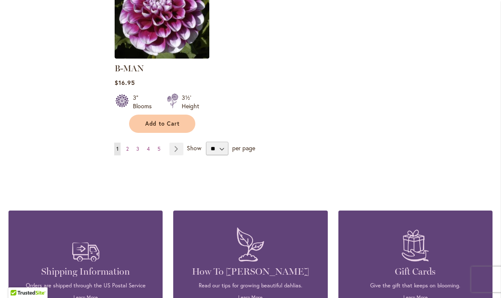
scroll to position [1154, 0]
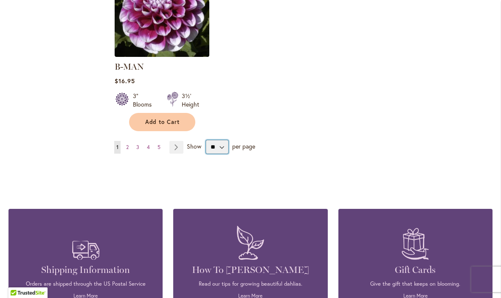
click at [219, 140] on select "** ** ** **" at bounding box center [217, 147] width 23 height 14
select select "**"
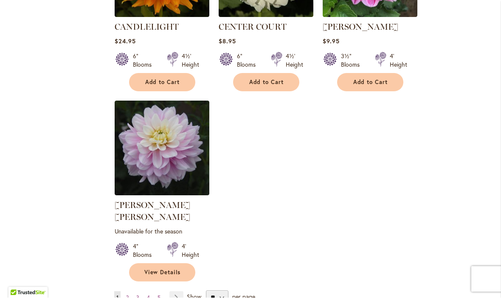
scroll to position [3894, 0]
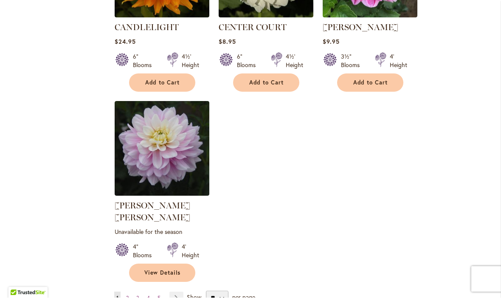
click at [181, 292] on link "Page Next" at bounding box center [177, 298] width 14 height 13
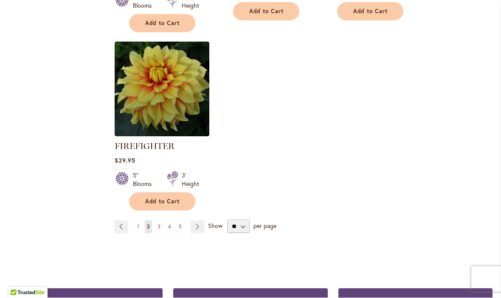
scroll to position [3994, 0]
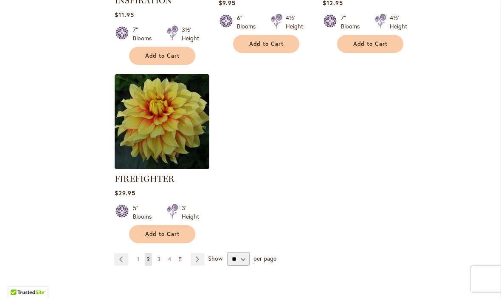
click at [198, 254] on link "Page Next" at bounding box center [198, 260] width 14 height 13
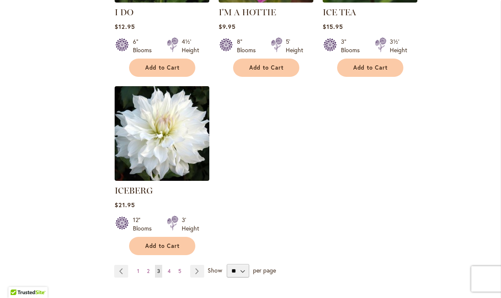
scroll to position [4013, 0]
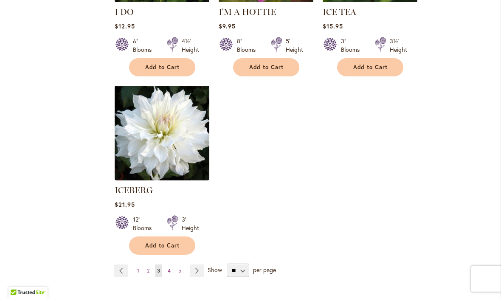
click at [190, 265] on link "Page Next" at bounding box center [197, 271] width 14 height 13
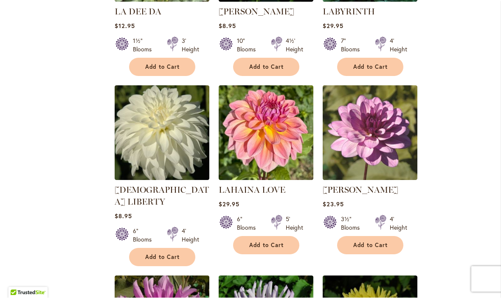
scroll to position [1944, 0]
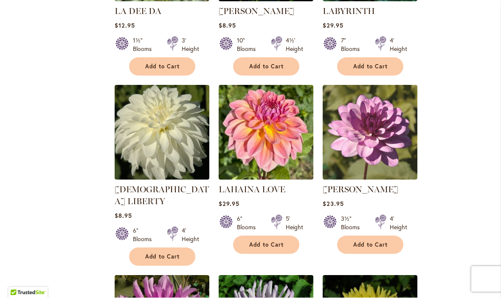
click at [276, 138] on img at bounding box center [266, 132] width 95 height 95
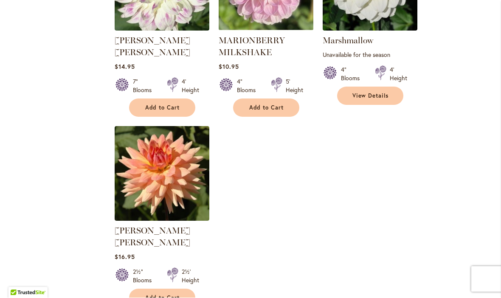
scroll to position [3926, 0]
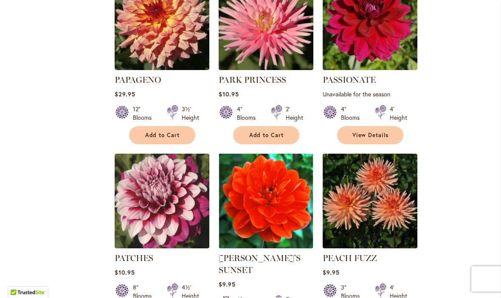
scroll to position [2785, 0]
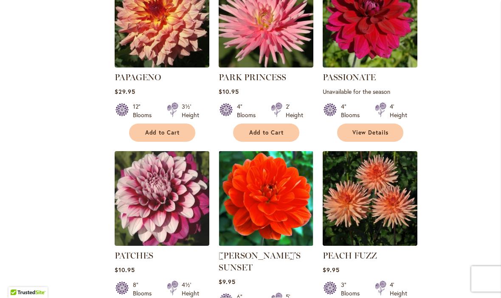
click at [173, 166] on img at bounding box center [162, 199] width 95 height 95
click at [182, 161] on img at bounding box center [162, 199] width 95 height 95
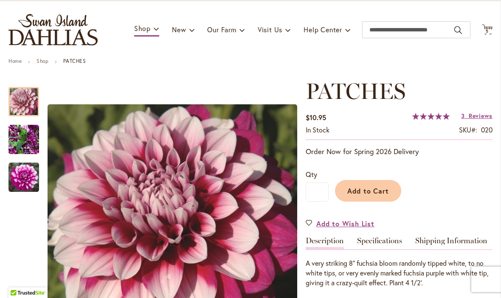
scroll to position [45, 0]
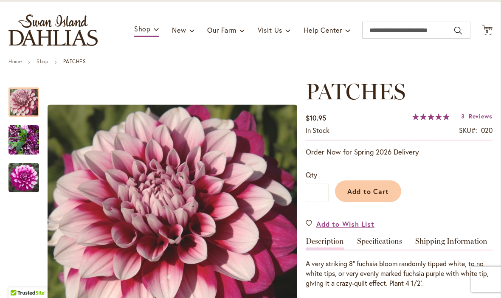
click at [45, 65] on link "Shop" at bounding box center [43, 61] width 12 height 6
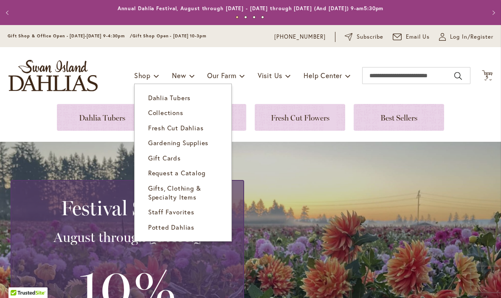
click at [187, 106] on link "Collections" at bounding box center [183, 112] width 97 height 15
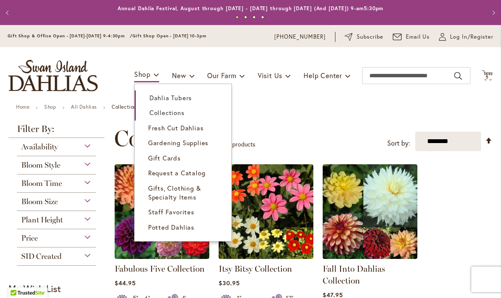
click at [189, 102] on span "Dahlia Tubers" at bounding box center [171, 97] width 42 height 8
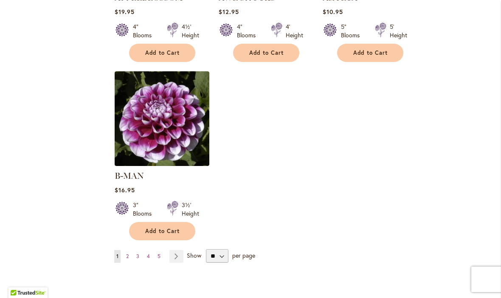
scroll to position [1052, 0]
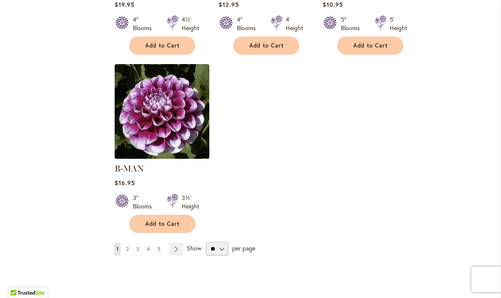
click at [222, 242] on select "** ** ** **" at bounding box center [217, 249] width 23 height 14
select select "**"
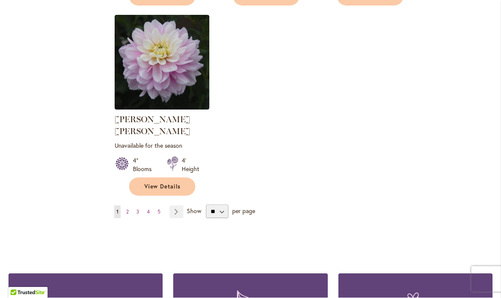
scroll to position [3981, 0]
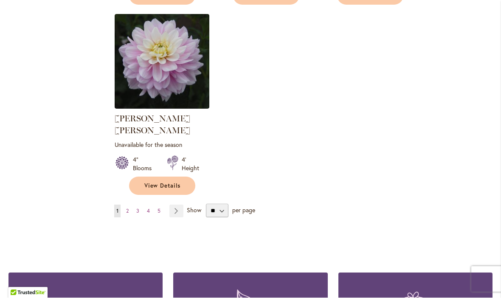
click at [195, 207] on span "Show" at bounding box center [194, 211] width 14 height 8
click at [206, 204] on select "** ** ** **" at bounding box center [217, 211] width 23 height 14
click at [161, 205] on link "Page 5" at bounding box center [159, 211] width 7 height 13
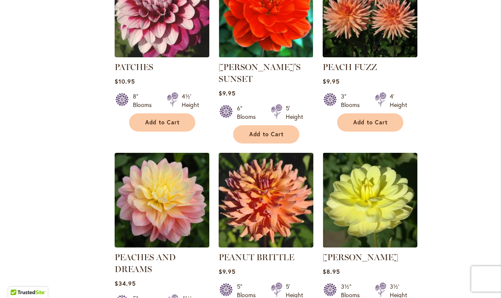
scroll to position [2976, 0]
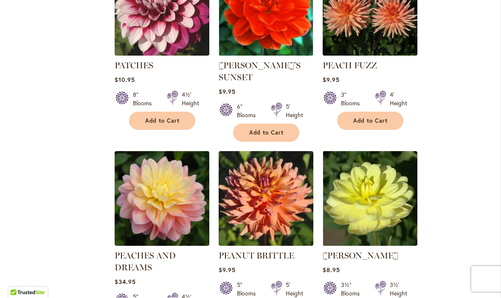
click at [171, 160] on img at bounding box center [162, 199] width 95 height 95
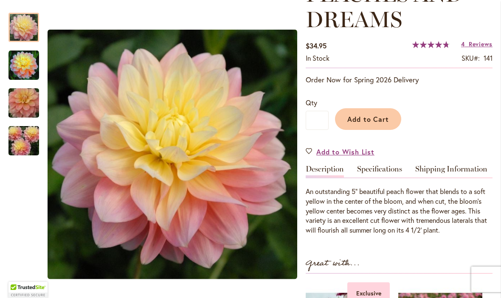
scroll to position [149, 0]
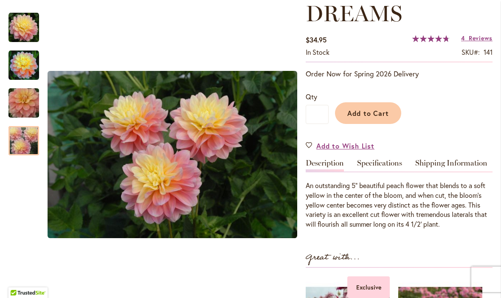
click at [24, 150] on img "PEACHES AND DREAMS" at bounding box center [23, 141] width 61 height 41
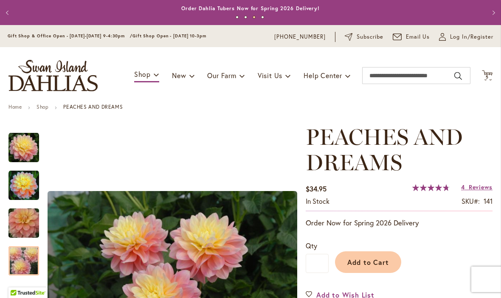
scroll to position [0, 0]
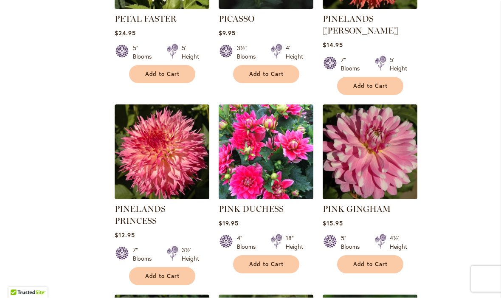
scroll to position [3594, 0]
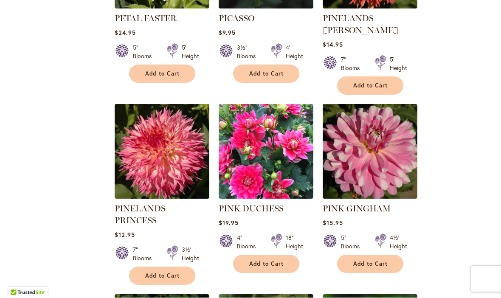
click at [379, 105] on img at bounding box center [370, 152] width 95 height 95
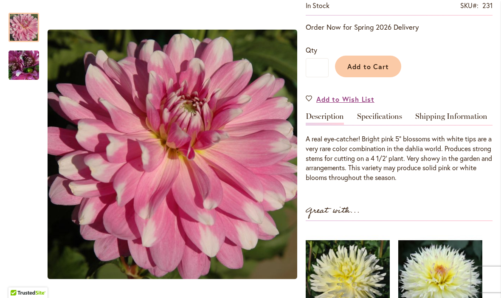
scroll to position [176, 0]
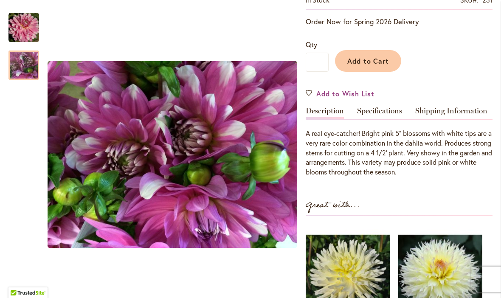
click at [21, 70] on img "PINK GINGHAM" at bounding box center [23, 65] width 61 height 46
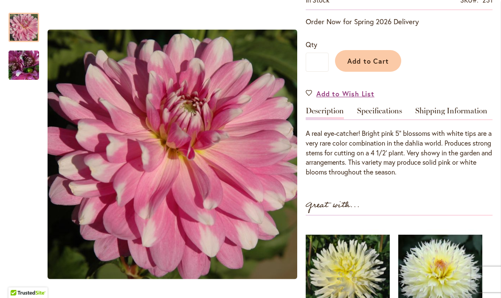
click at [25, 30] on img "PINK GINGHAM" at bounding box center [23, 27] width 31 height 31
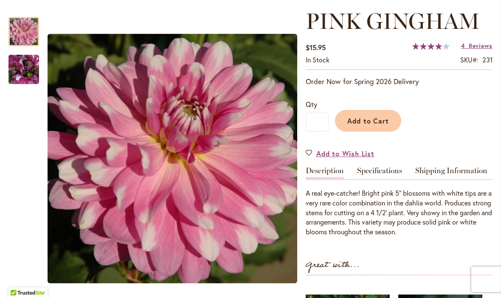
scroll to position [119, 0]
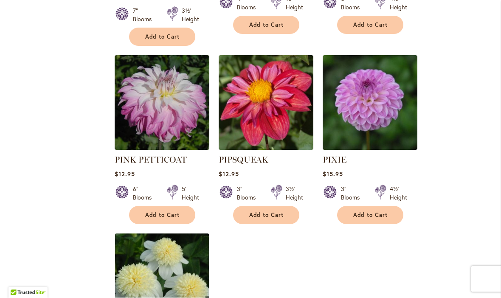
scroll to position [3834, 0]
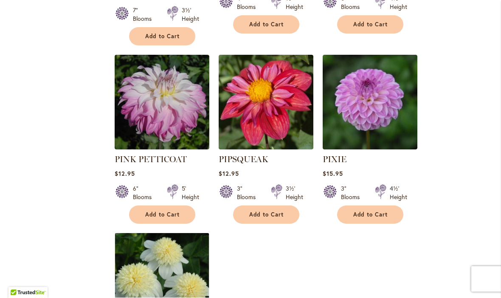
click at [172, 234] on img at bounding box center [162, 281] width 95 height 95
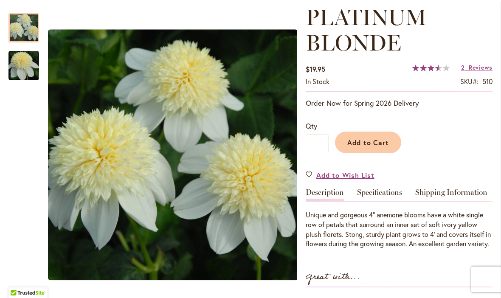
scroll to position [121, 0]
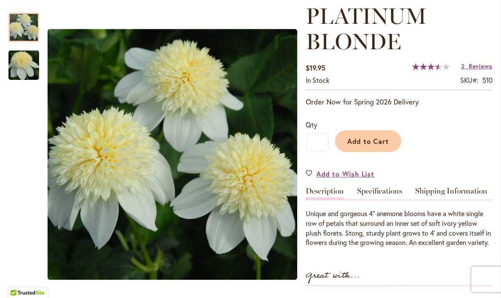
click at [476, 66] on span "Reviews" at bounding box center [481, 66] width 24 height 8
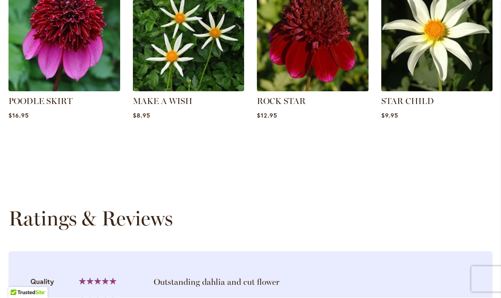
scroll to position [691, 0]
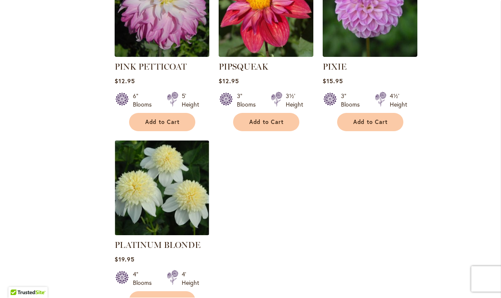
scroll to position [3951, 0]
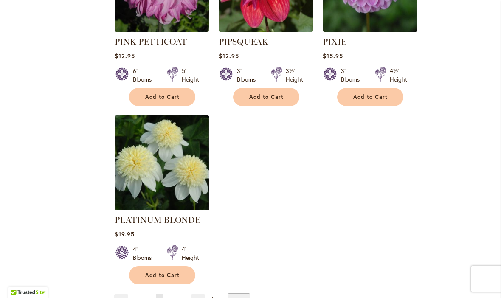
click at [173, 295] on link "Page 6" at bounding box center [170, 301] width 7 height 13
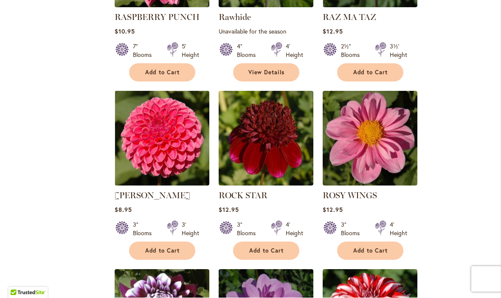
scroll to position [849, 0]
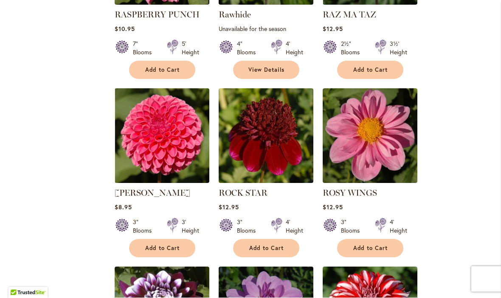
click at [179, 156] on img at bounding box center [162, 136] width 95 height 95
click at [167, 139] on img at bounding box center [162, 136] width 95 height 95
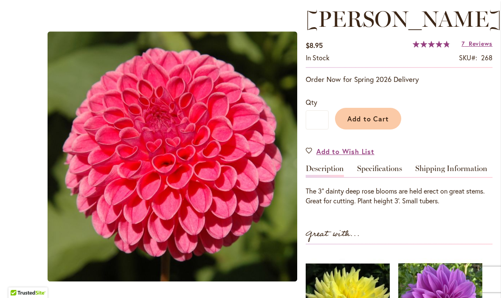
scroll to position [121, 0]
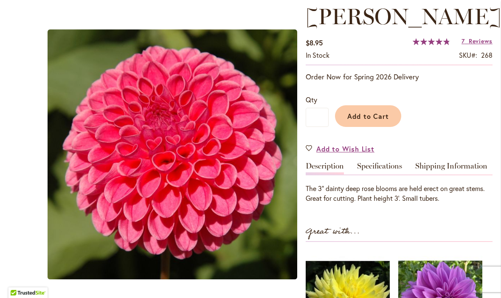
click at [473, 44] on span "Reviews" at bounding box center [481, 41] width 24 height 8
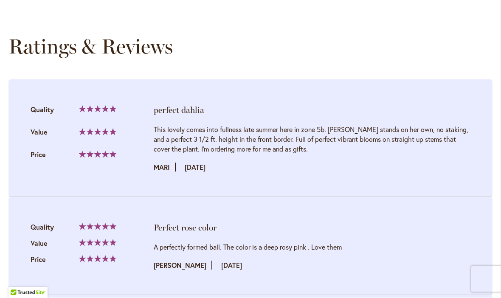
scroll to position [804, 0]
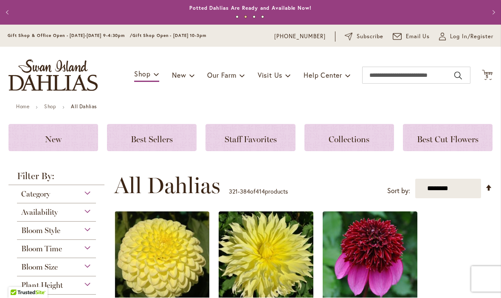
scroll to position [-31, 0]
click at [484, 79] on span "5 5 items" at bounding box center [488, 77] width 8 height 4
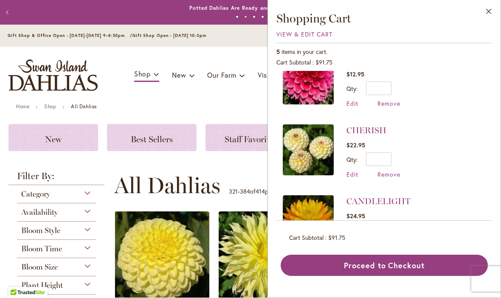
scroll to position [92, 0]
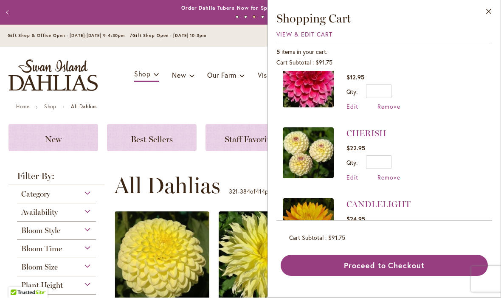
click at [393, 178] on span "Remove" at bounding box center [389, 178] width 23 height 8
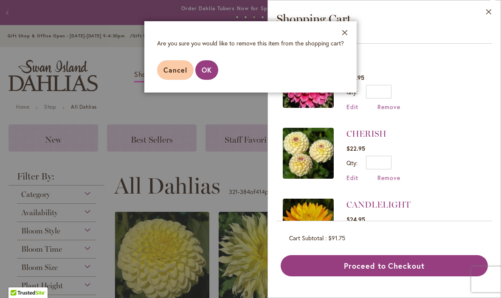
click at [208, 72] on span "OK" at bounding box center [207, 69] width 10 height 9
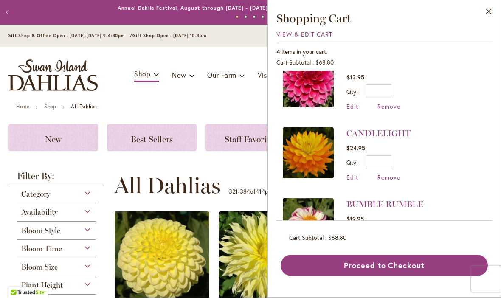
scroll to position [93, 0]
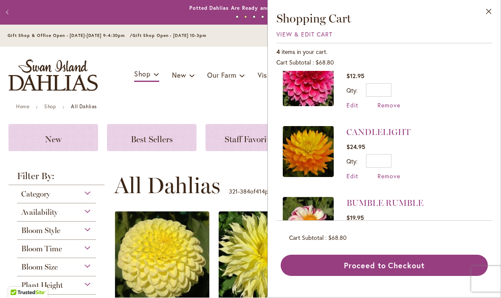
click at [391, 178] on span "Remove" at bounding box center [389, 177] width 23 height 8
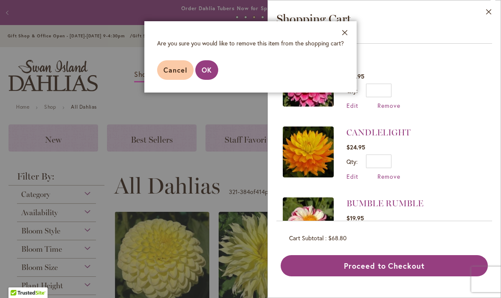
click at [209, 68] on span "OK" at bounding box center [207, 69] width 10 height 9
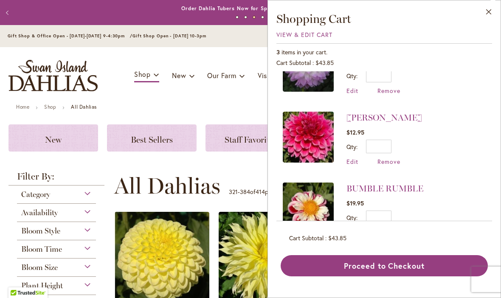
scroll to position [37, 0]
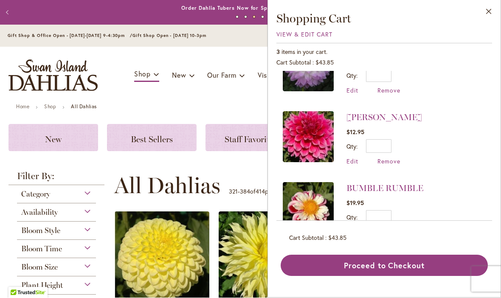
click at [408, 277] on button "Proceed to Checkout" at bounding box center [384, 265] width 207 height 21
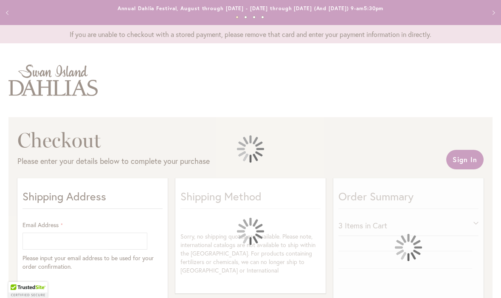
select select "**"
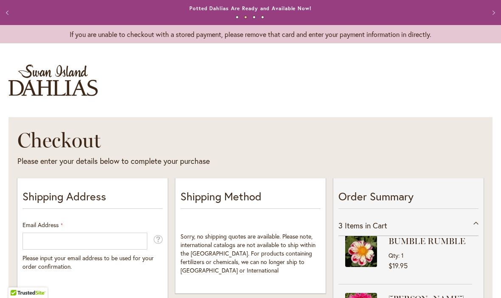
scroll to position [18, 0]
click at [81, 243] on input "Email Address" at bounding box center [85, 241] width 125 height 17
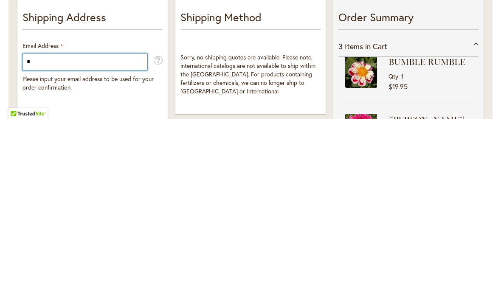
scroll to position [0, 0]
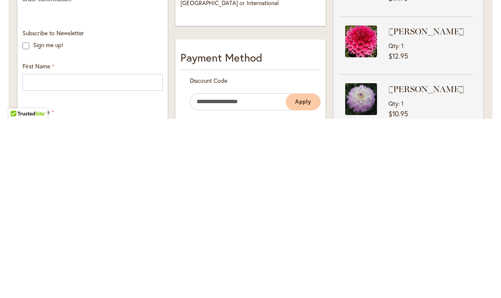
type input "**********"
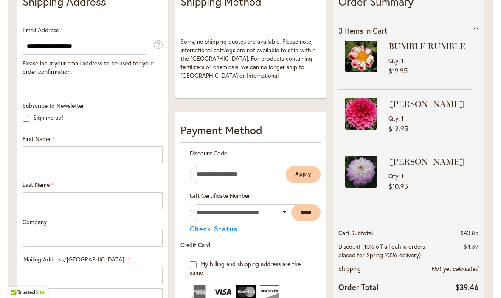
scroll to position [195, 0]
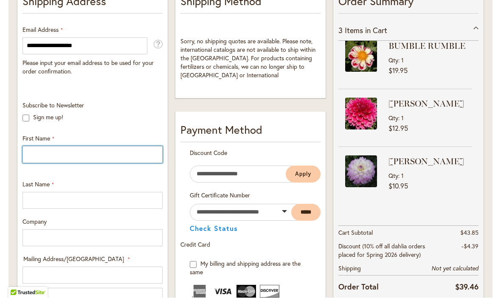
click at [64, 157] on input "First Name" at bounding box center [93, 155] width 140 height 17
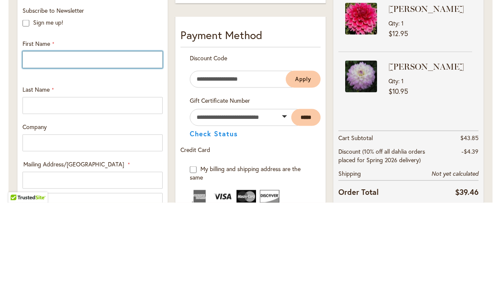
type input "*"
type input "******"
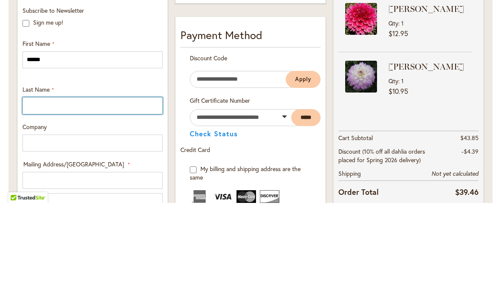
click at [60, 193] on input "Last Name" at bounding box center [93, 201] width 140 height 17
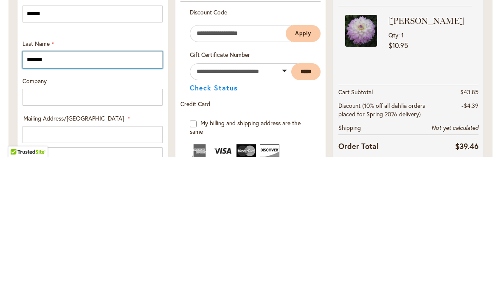
type input "*******"
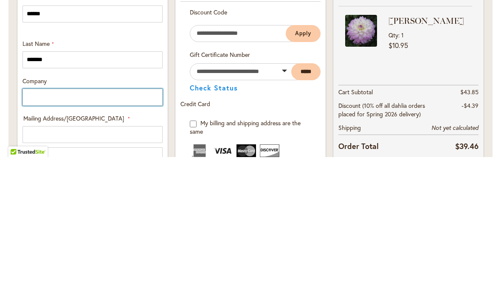
click at [85, 230] on input "Company" at bounding box center [93, 238] width 140 height 17
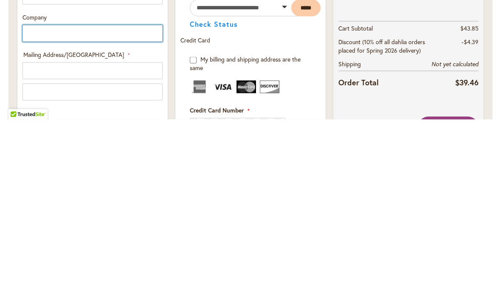
scroll to position [224, 0]
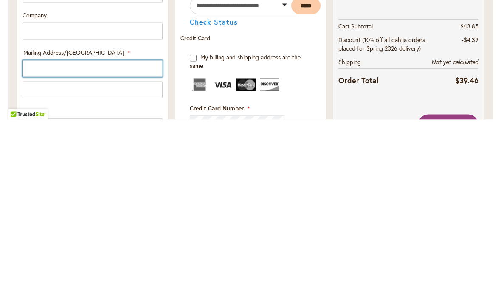
click at [90, 239] on input "Mailing Address/PO BOX: Line 1" at bounding box center [93, 247] width 140 height 17
click at [48, 239] on input "Mailing Address/PO BOX: Line 1" at bounding box center [93, 247] width 140 height 17
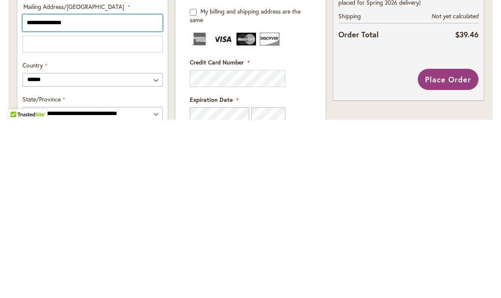
scroll to position [270, 0]
type input "**********"
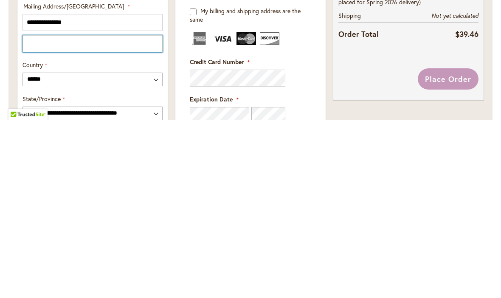
click at [58, 214] on input "Mailing Address/PO BOX: Line 2" at bounding box center [93, 222] width 140 height 17
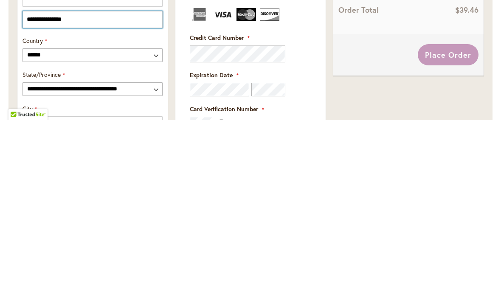
scroll to position [296, 0]
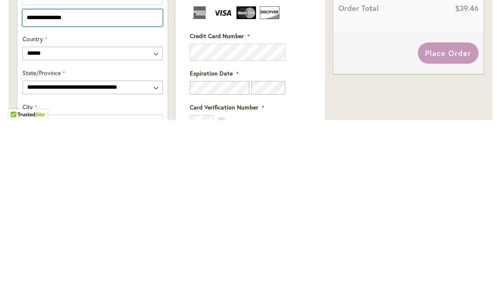
type input "**********"
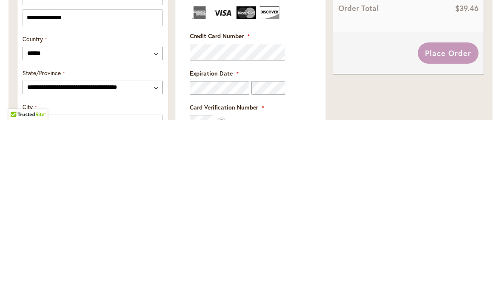
click at [90, 259] on select "**********" at bounding box center [93, 266] width 140 height 14
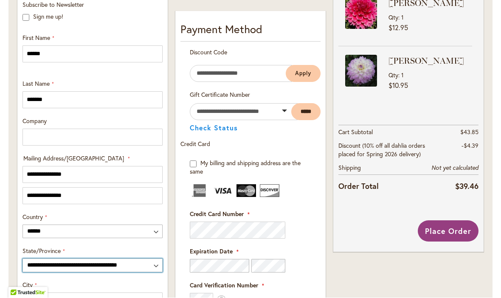
select select "**"
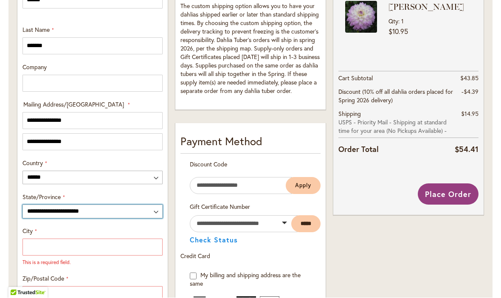
scroll to position [351, 0]
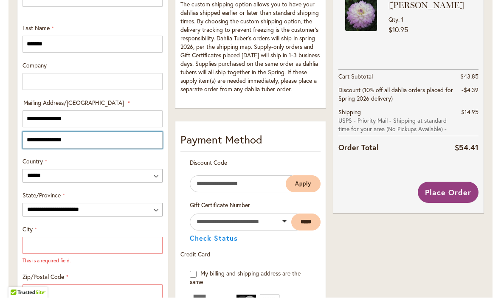
click at [98, 141] on input "**********" at bounding box center [93, 140] width 140 height 17
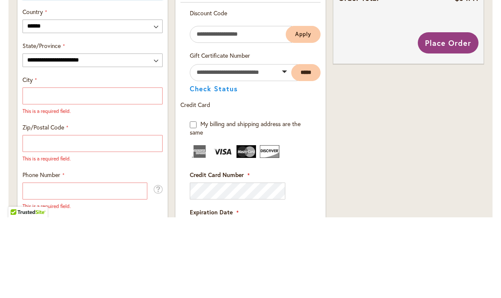
scroll to position [427, 0]
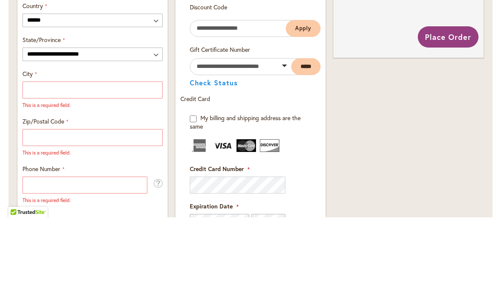
type input "******"
click at [67, 162] on input "City" at bounding box center [93, 170] width 140 height 17
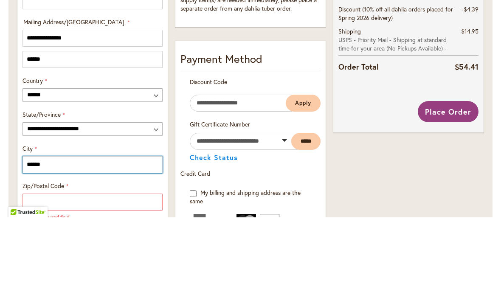
scroll to position [354, 0]
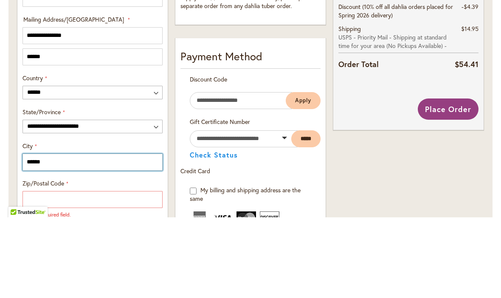
type input "******"
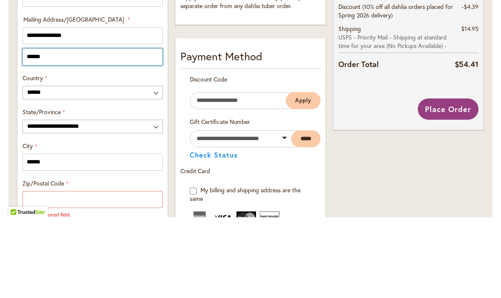
click at [96, 129] on input "******" at bounding box center [93, 137] width 140 height 17
type input "*"
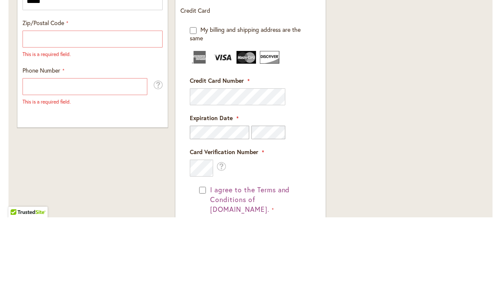
scroll to position [517, 0]
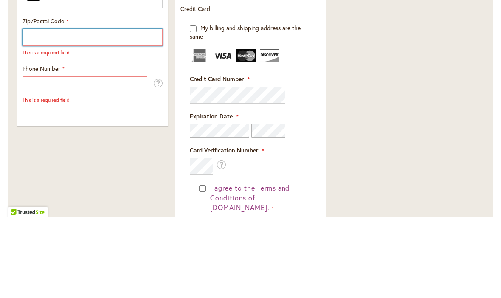
click at [49, 110] on input "Zip/Postal Code" at bounding box center [93, 118] width 140 height 17
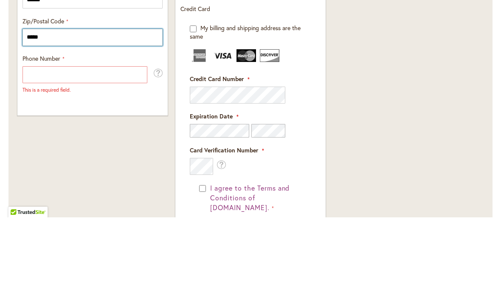
type input "*****"
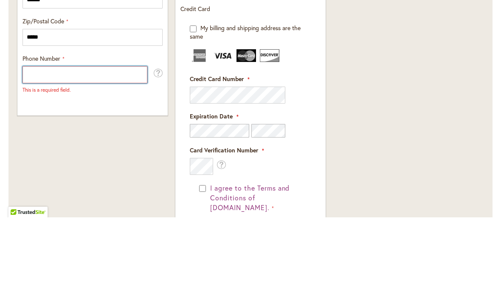
click at [63, 147] on input "Phone Number" at bounding box center [85, 155] width 125 height 17
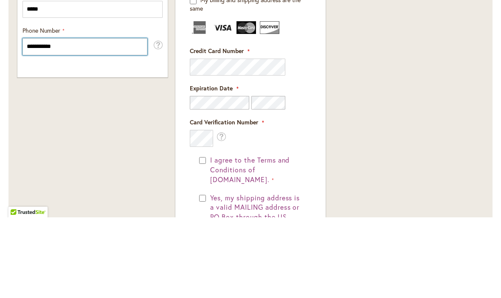
scroll to position [549, 0]
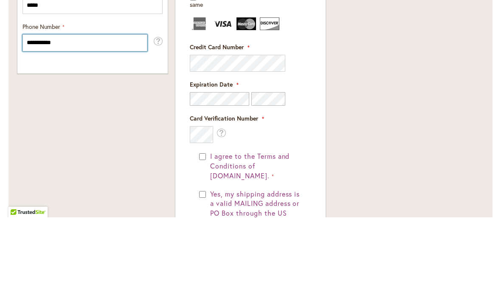
type input "**********"
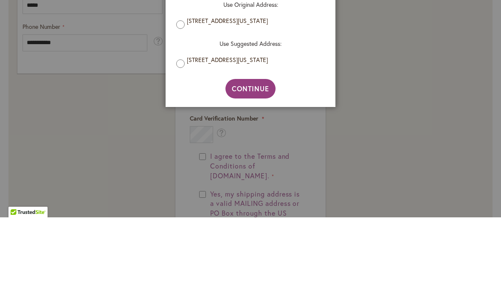
click at [385, 68] on div at bounding box center [250, 149] width 501 height 298
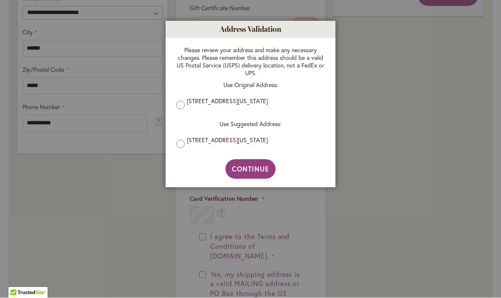
click at [240, 176] on button "Continue" at bounding box center [251, 170] width 51 height 20
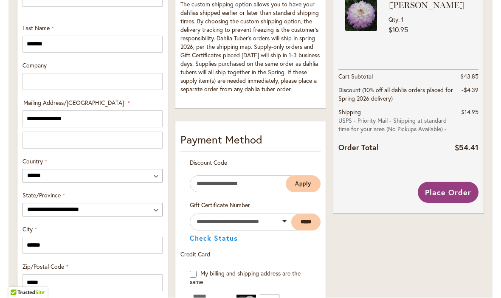
scroll to position [377, 0]
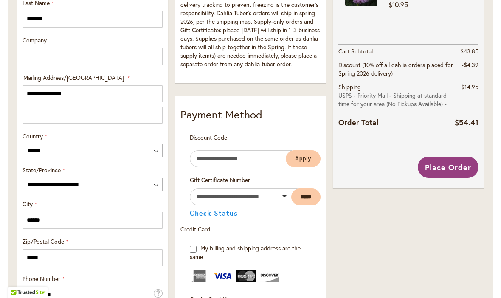
click at [451, 167] on span "Place Order" at bounding box center [448, 168] width 46 height 10
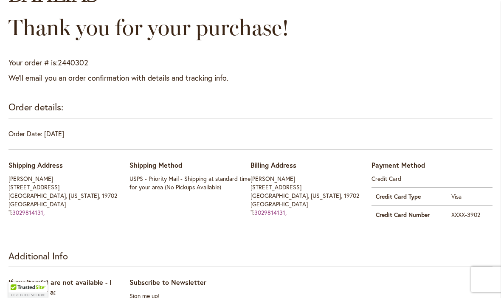
scroll to position [90, 0]
